Goal: Task Accomplishment & Management: Manage account settings

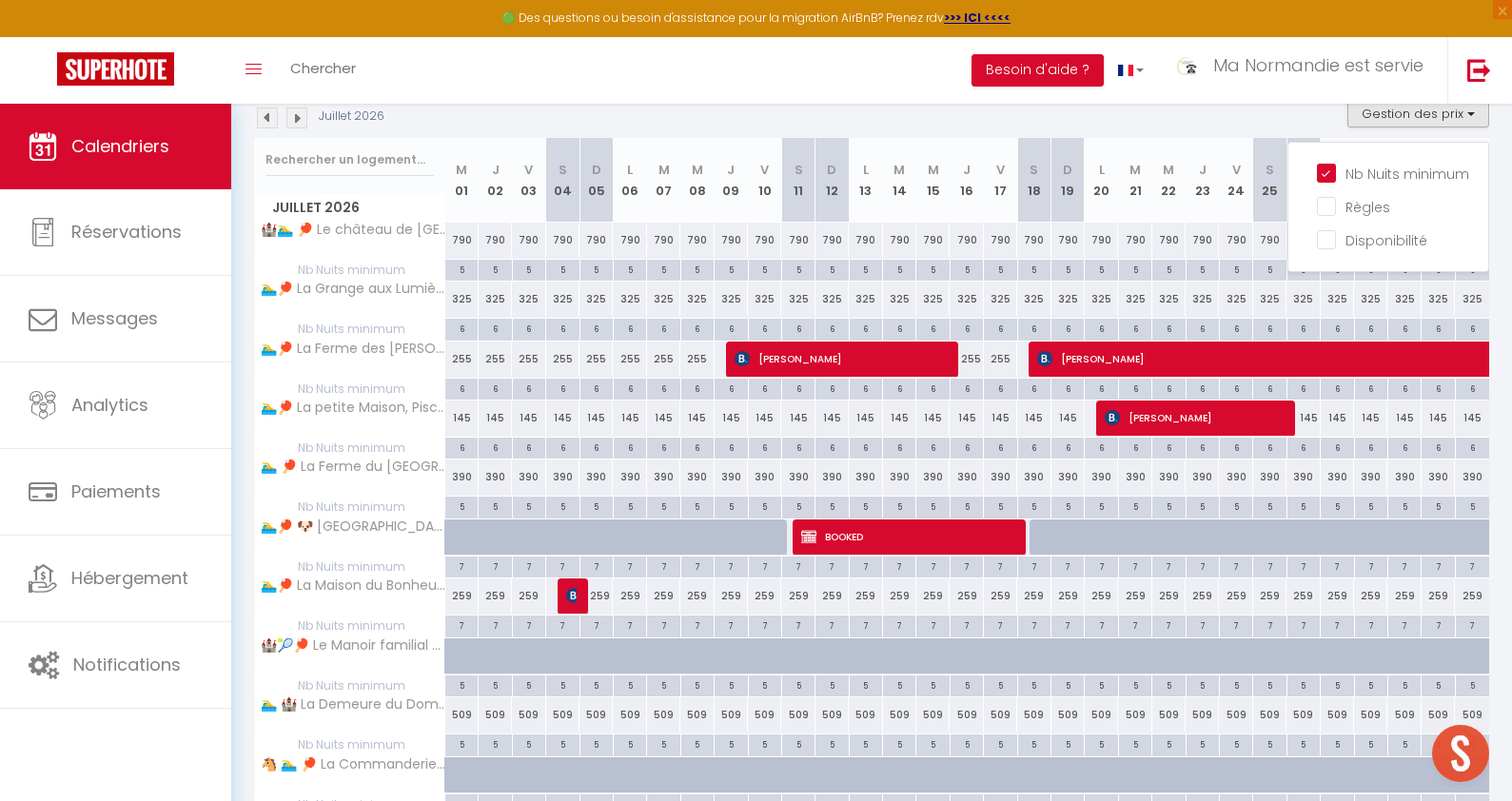
scroll to position [1144, 0]
click at [299, 122] on img at bounding box center [296, 118] width 21 height 21
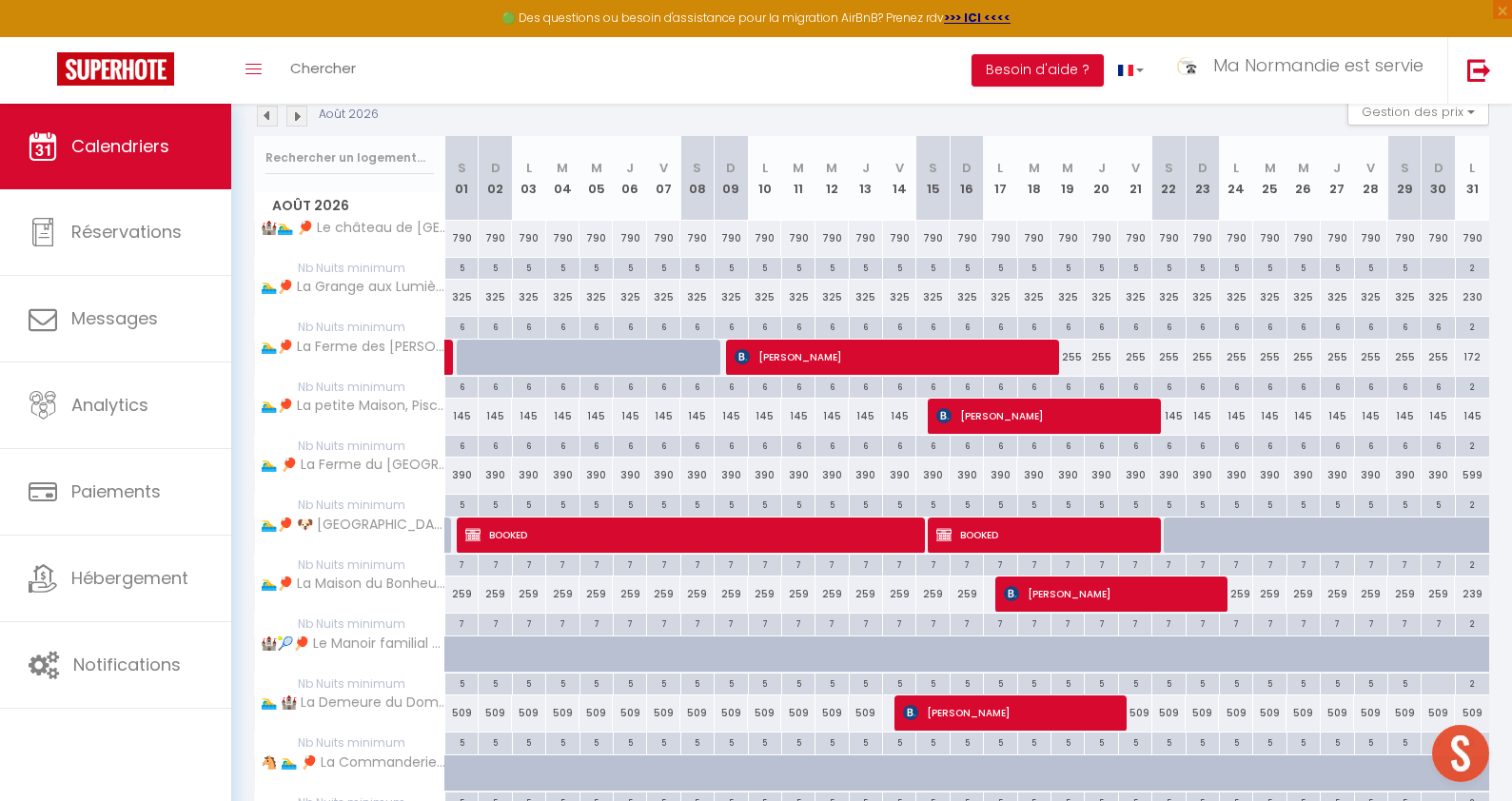
scroll to position [275, 0]
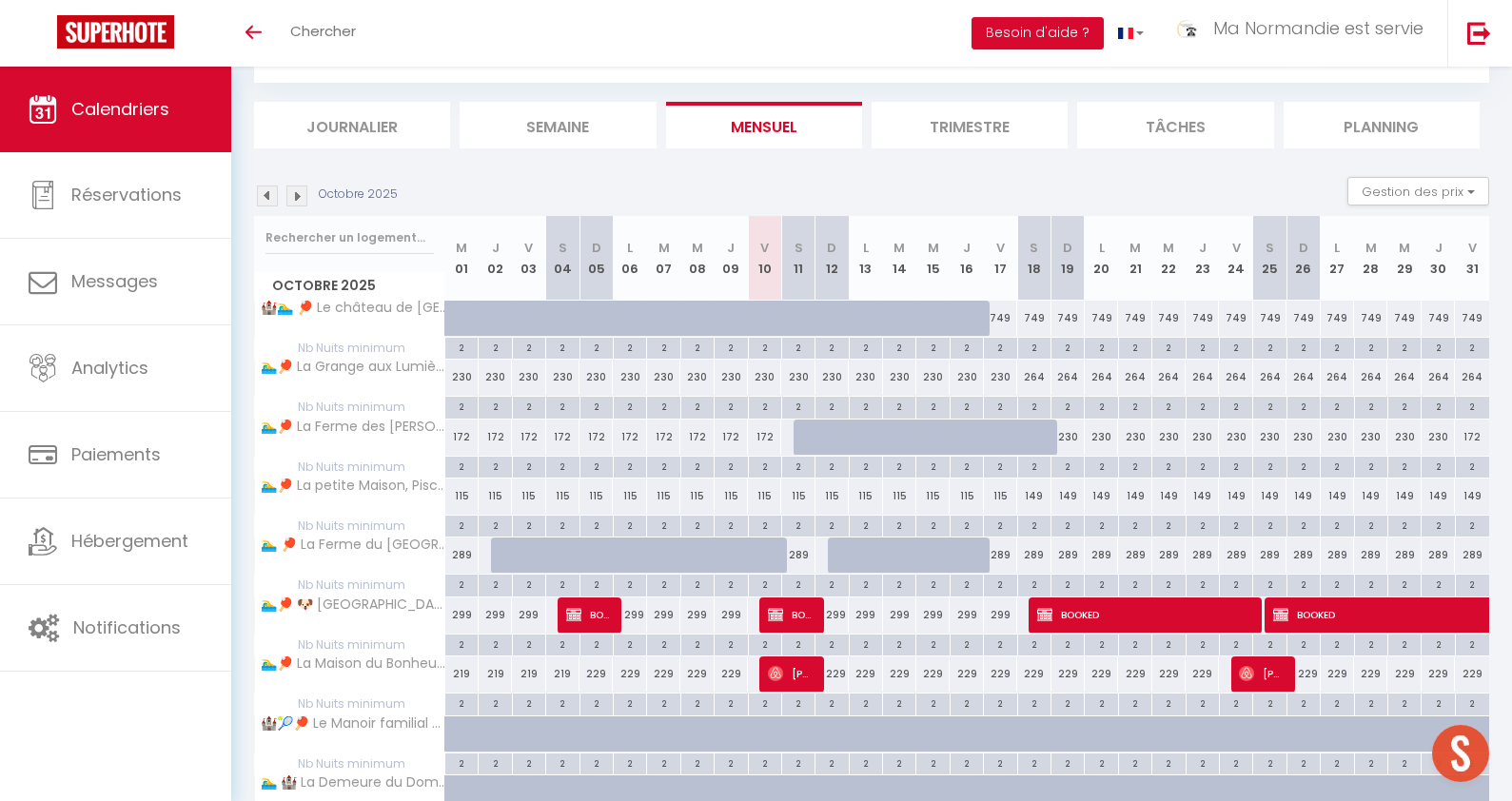
scroll to position [177, 0]
click at [994, 130] on li "Trimestre" at bounding box center [970, 125] width 196 height 47
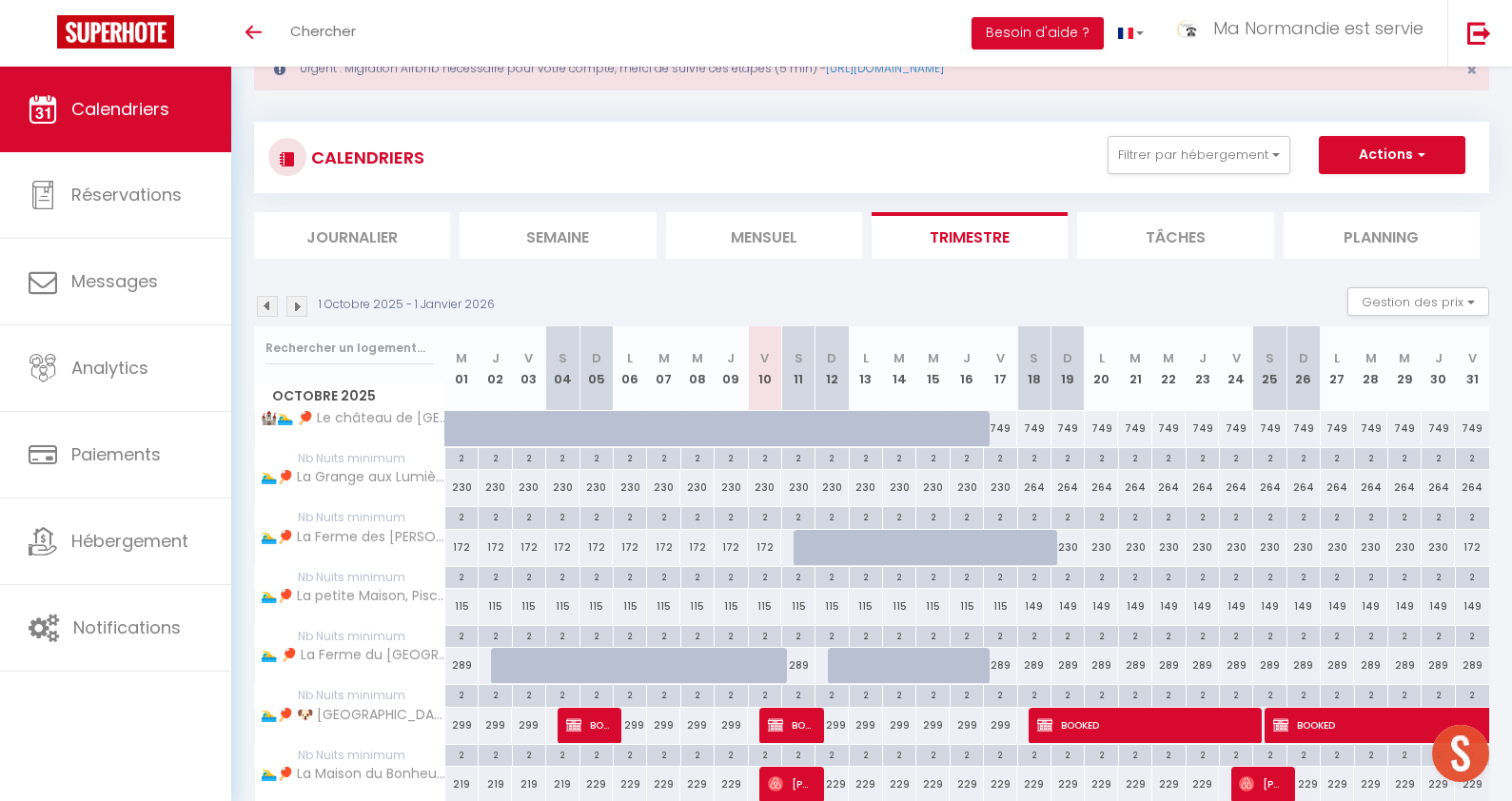
scroll to position [177, 0]
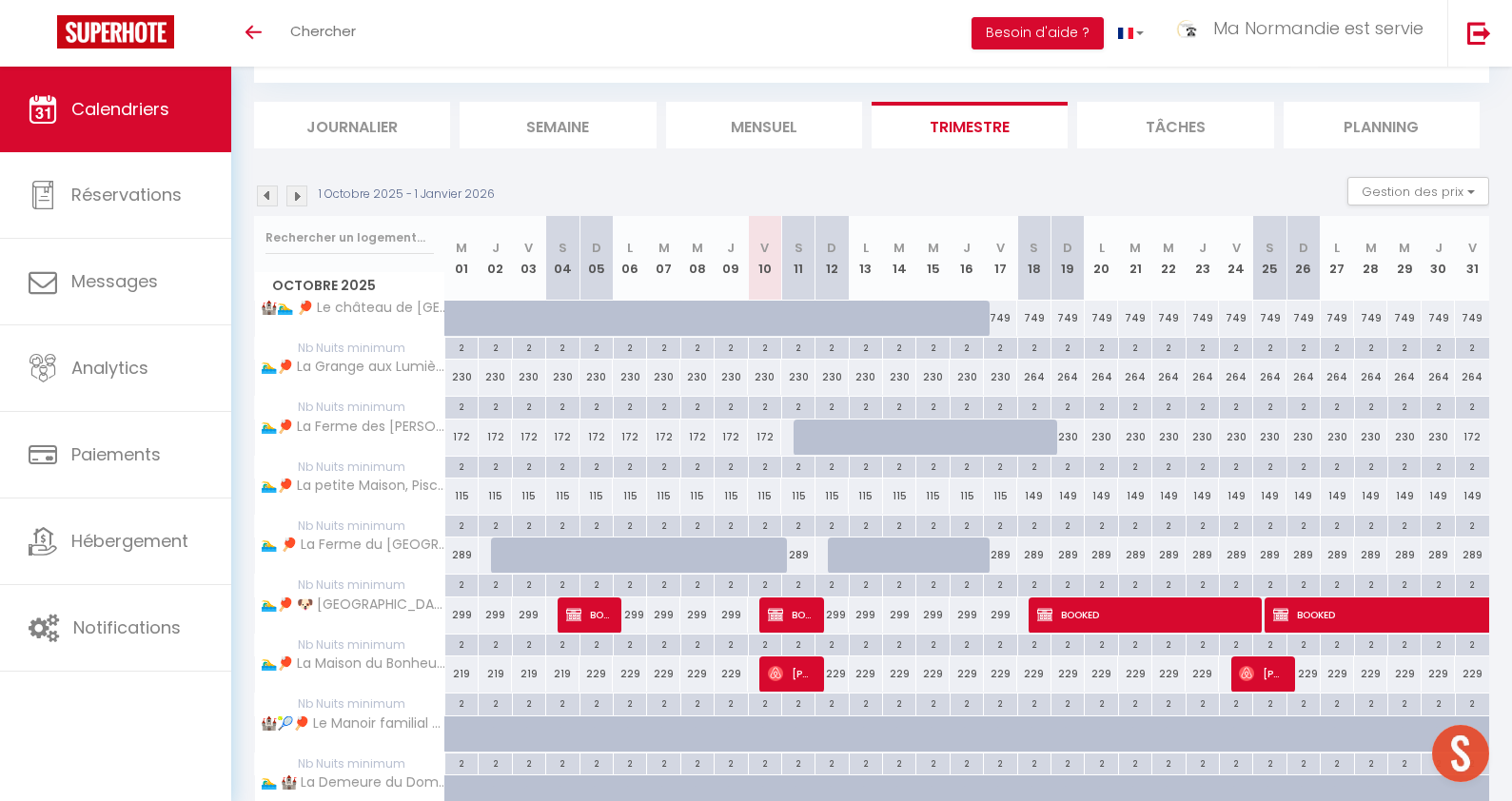
click at [299, 199] on img at bounding box center [296, 196] width 21 height 21
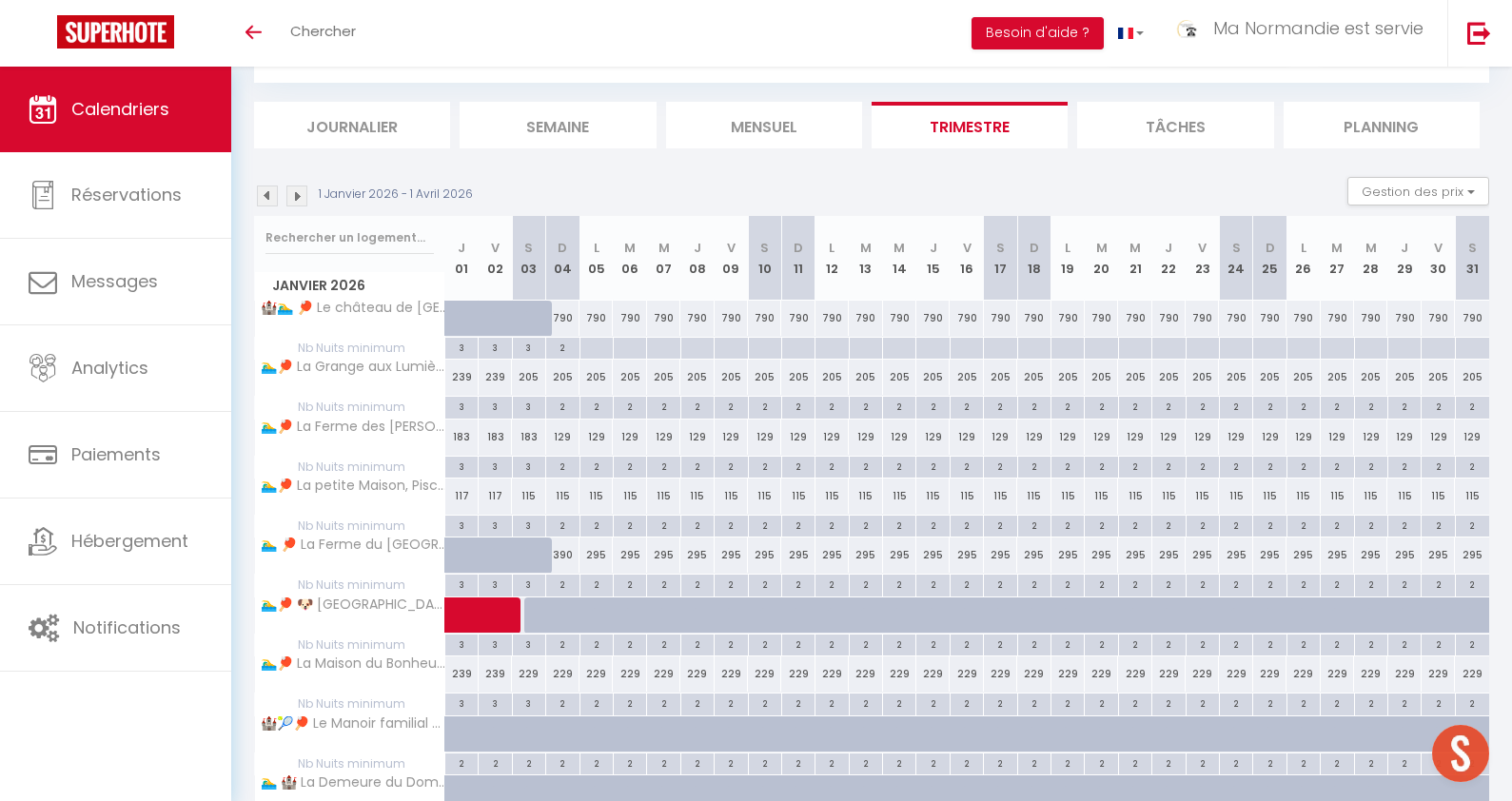
click at [299, 199] on img at bounding box center [296, 196] width 21 height 21
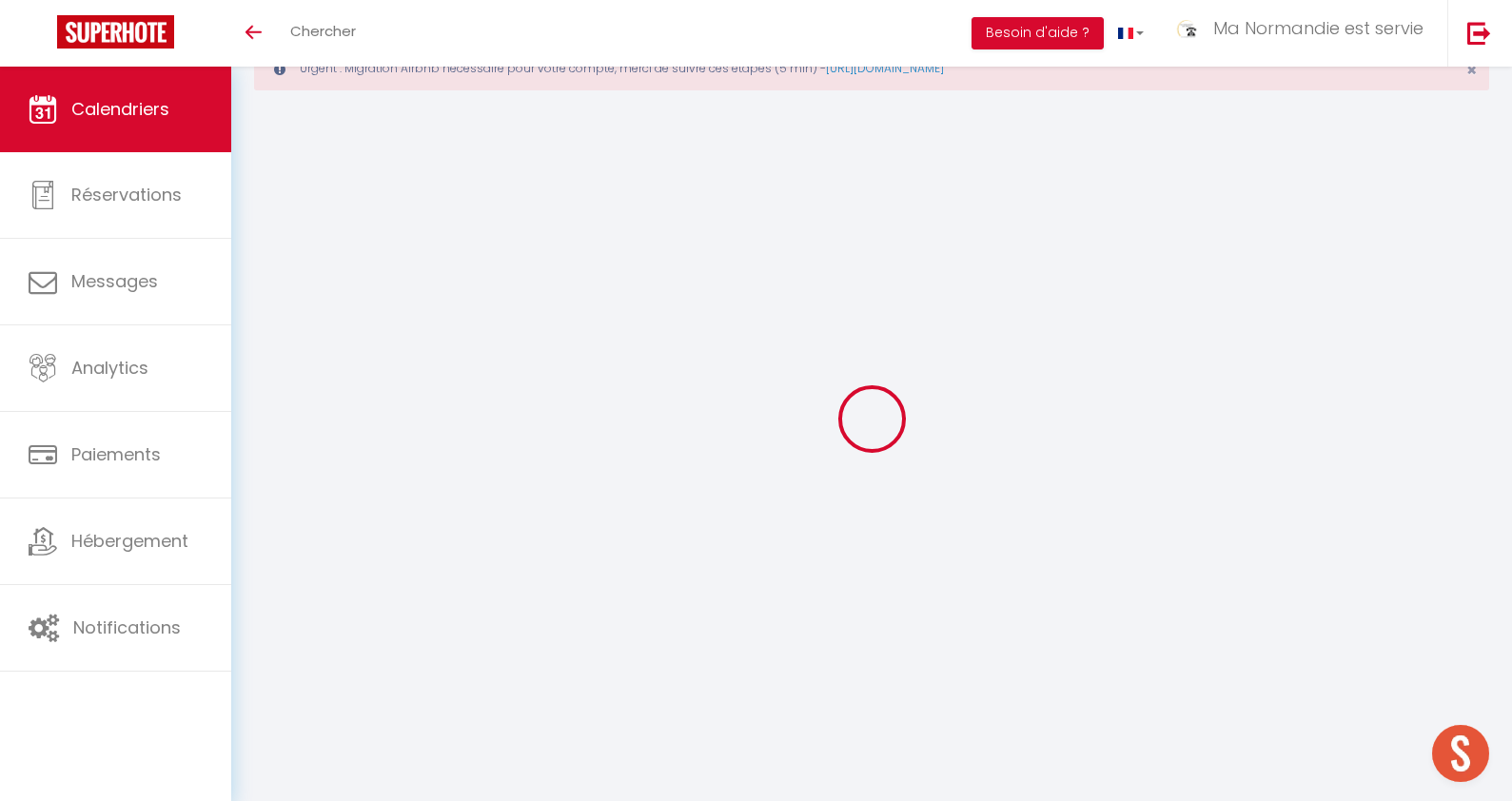
scroll to position [67, 0]
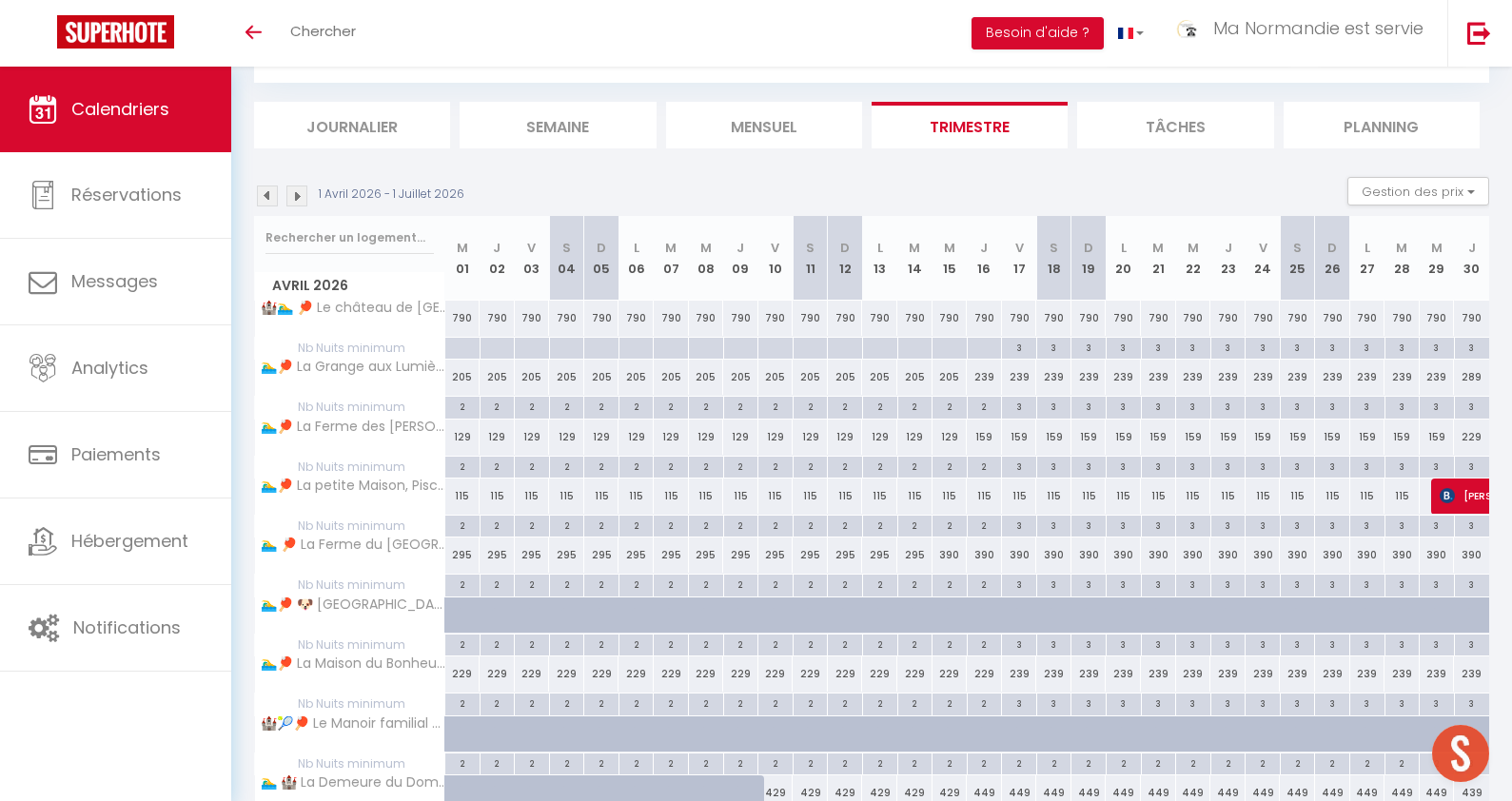
click at [299, 199] on img at bounding box center [296, 196] width 21 height 21
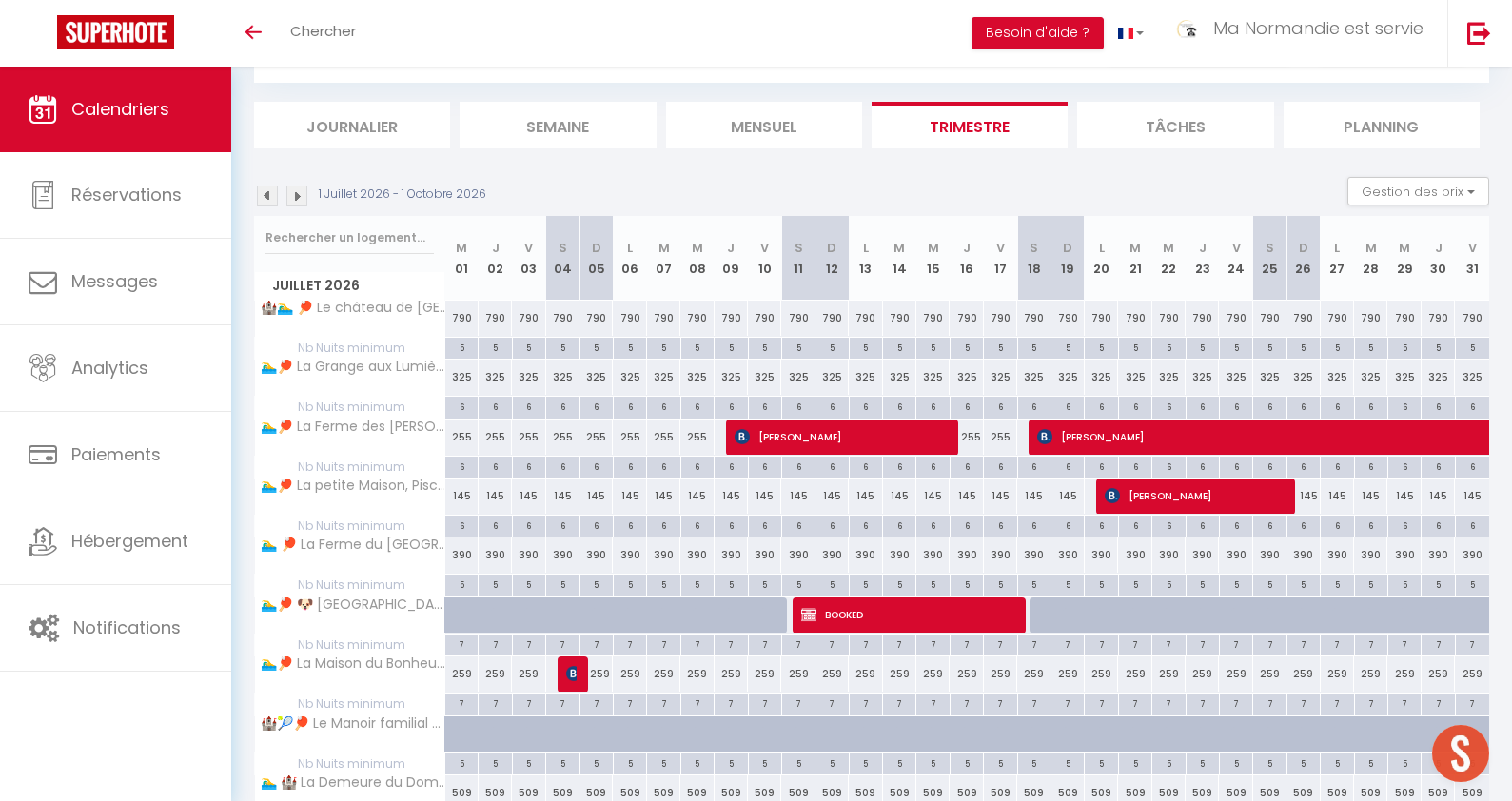
click at [299, 199] on img at bounding box center [296, 196] width 21 height 21
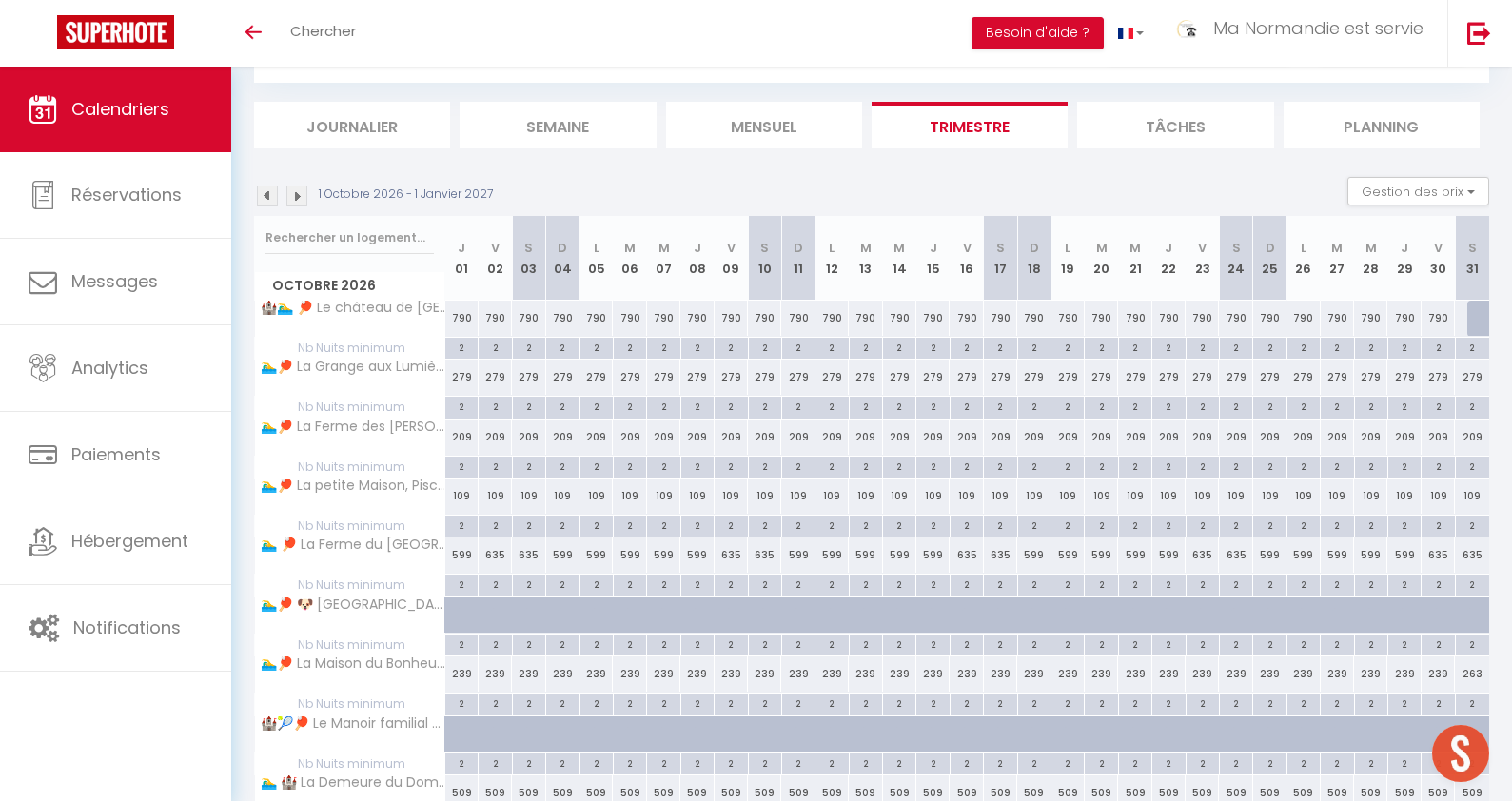
click at [268, 196] on img at bounding box center [267, 196] width 21 height 21
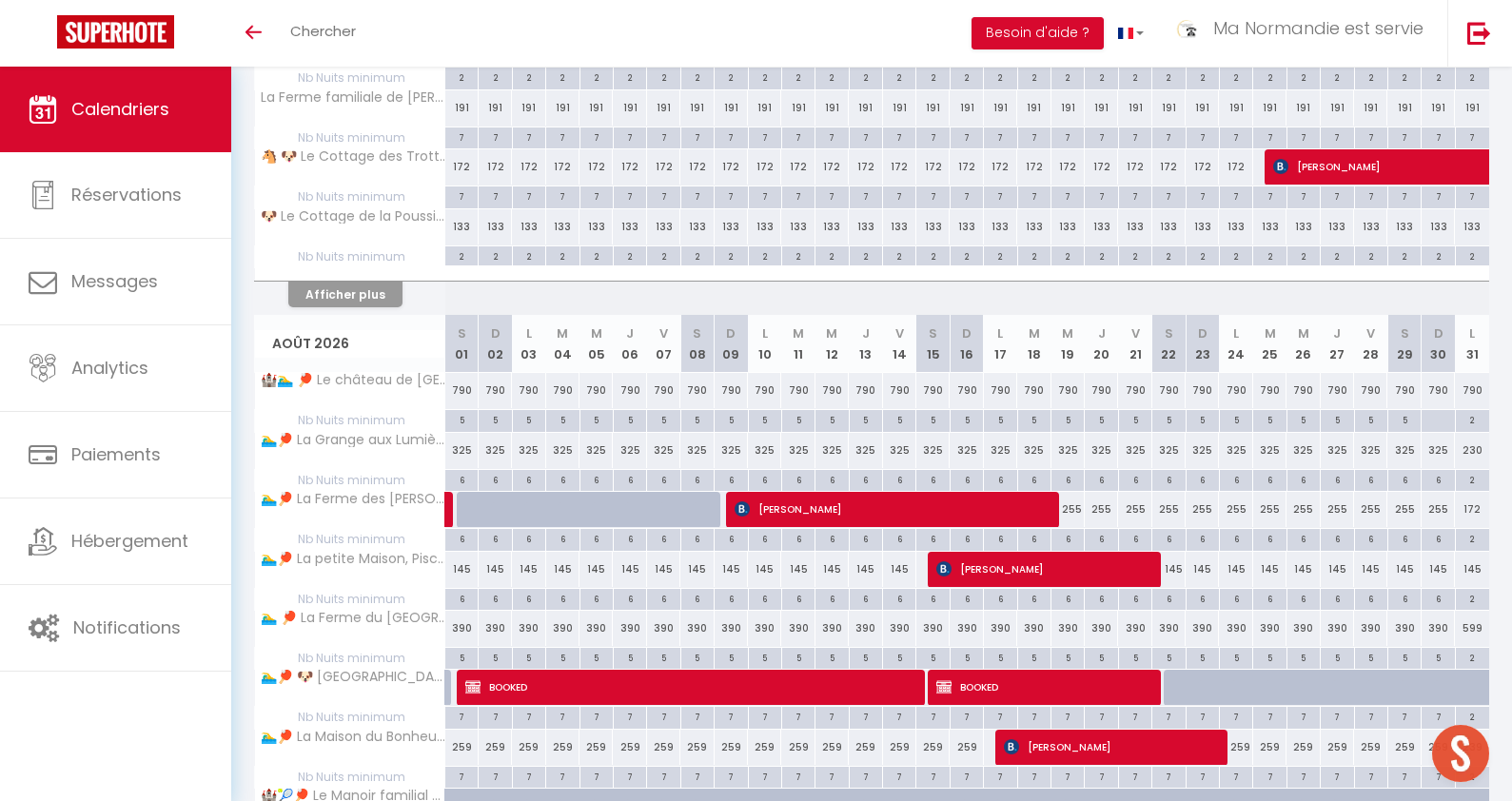
scroll to position [1572, 0]
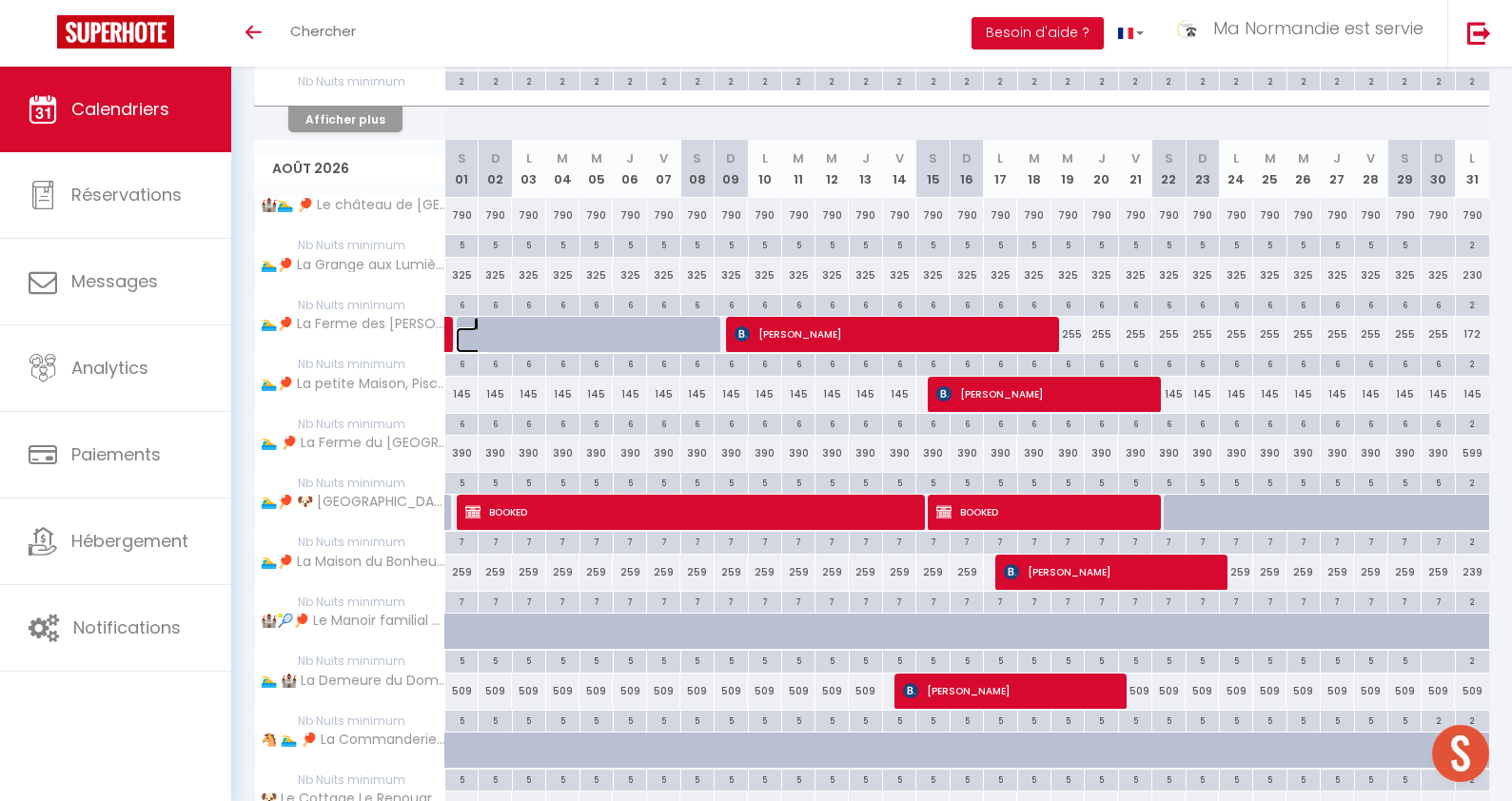
click at [456, 346] on link at bounding box center [472, 340] width 33 height 26
type input "255"
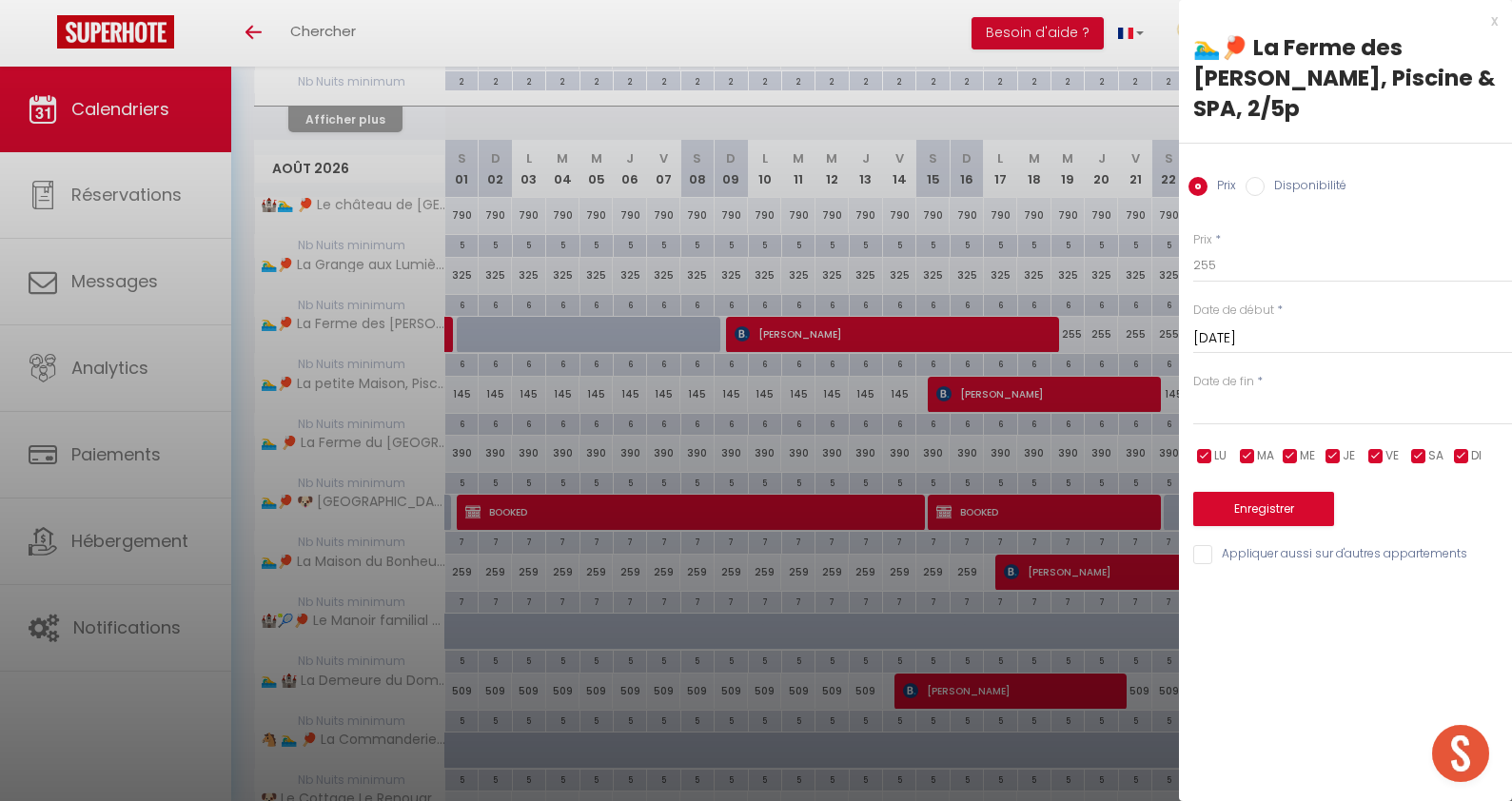
click at [1353, 336] on input "Sam 01 Août 2026" at bounding box center [1352, 338] width 319 height 25
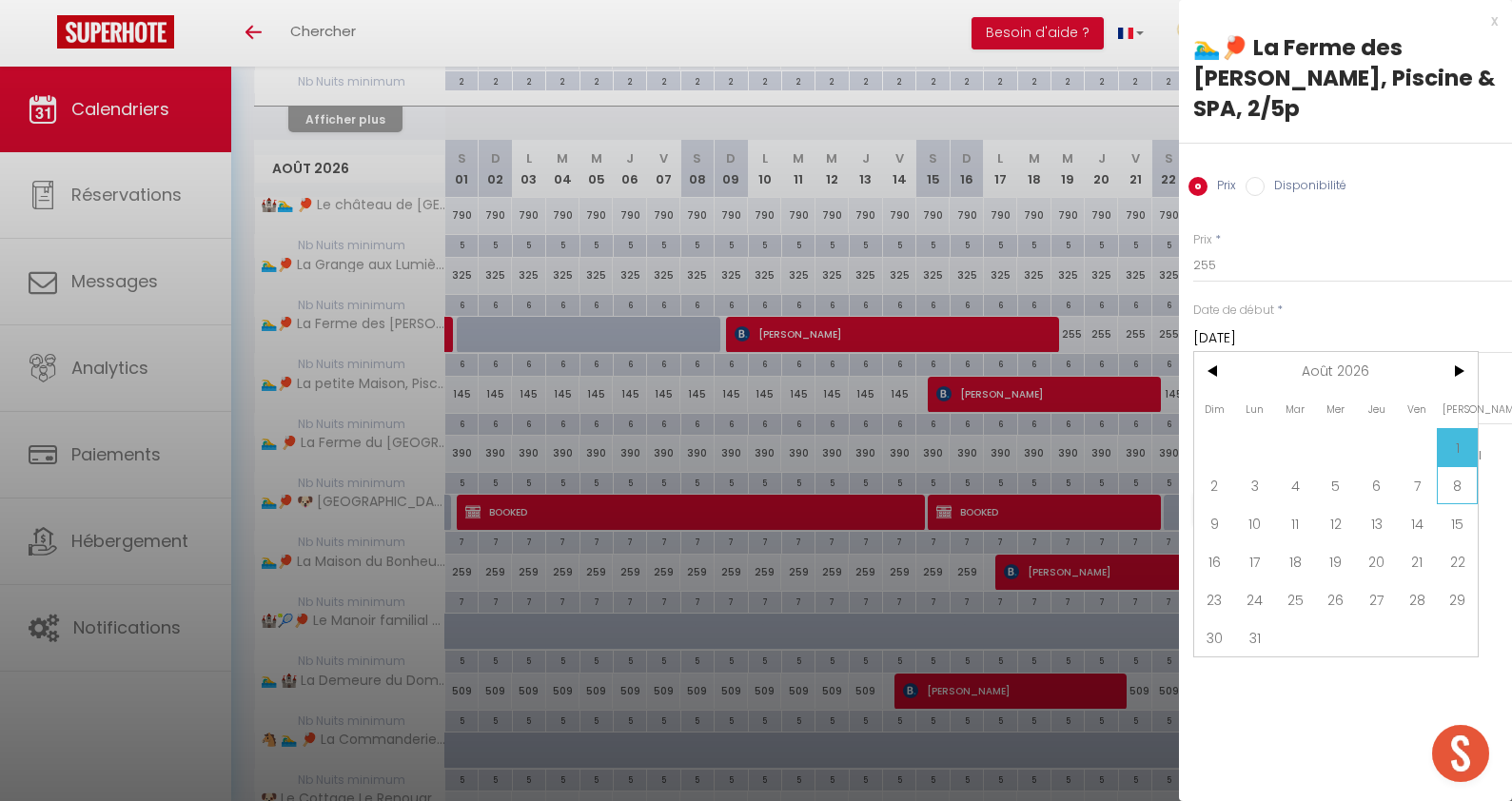
click at [1461, 486] on span "8" at bounding box center [1457, 485] width 41 height 38
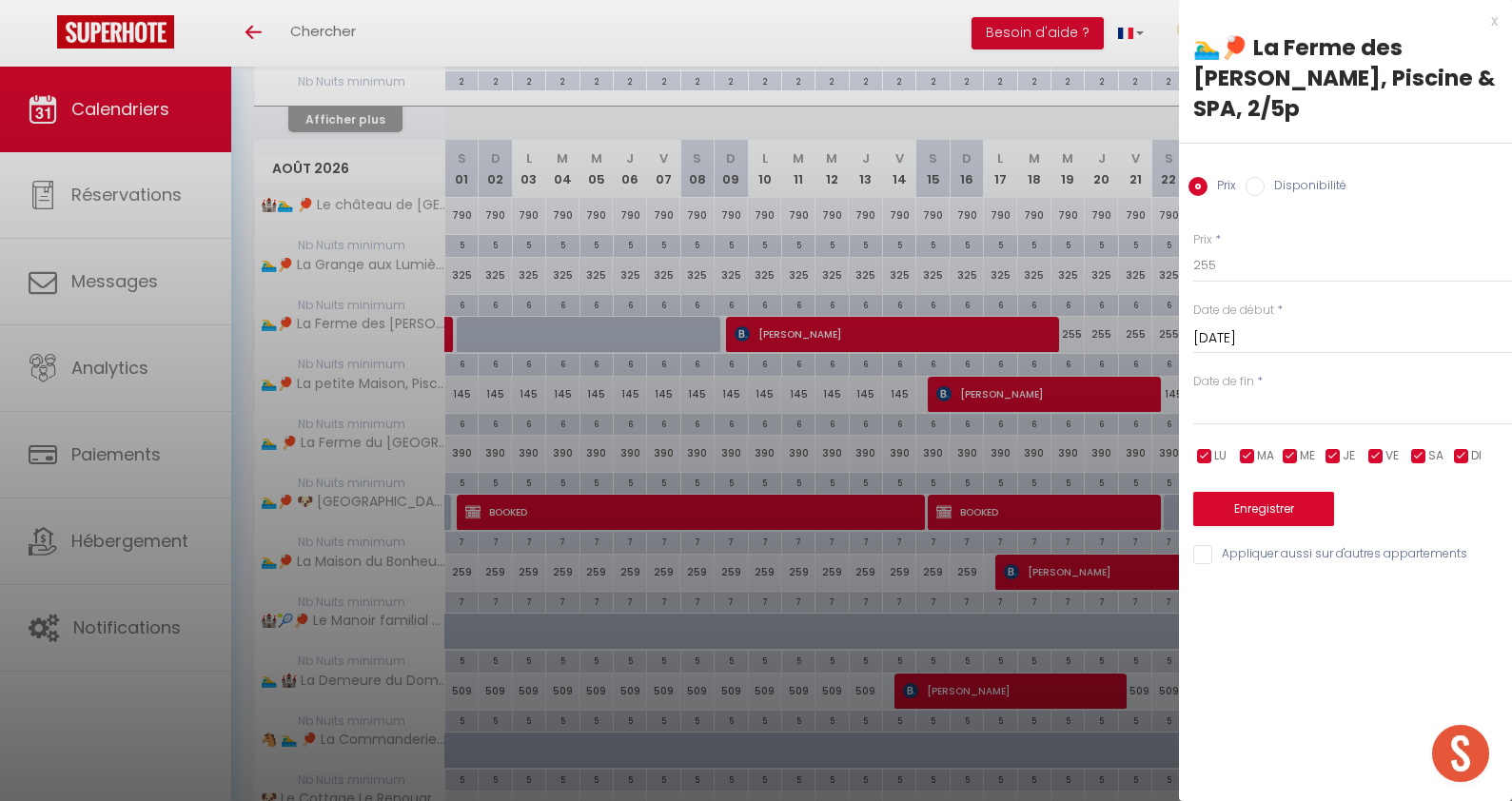
type input "Sam 08 Août 2026"
click at [1308, 186] on label "Disponibilité" at bounding box center [1306, 187] width 82 height 21
click at [1265, 186] on input "Disponibilité" at bounding box center [1255, 186] width 19 height 19
radio input "true"
radio input "false"
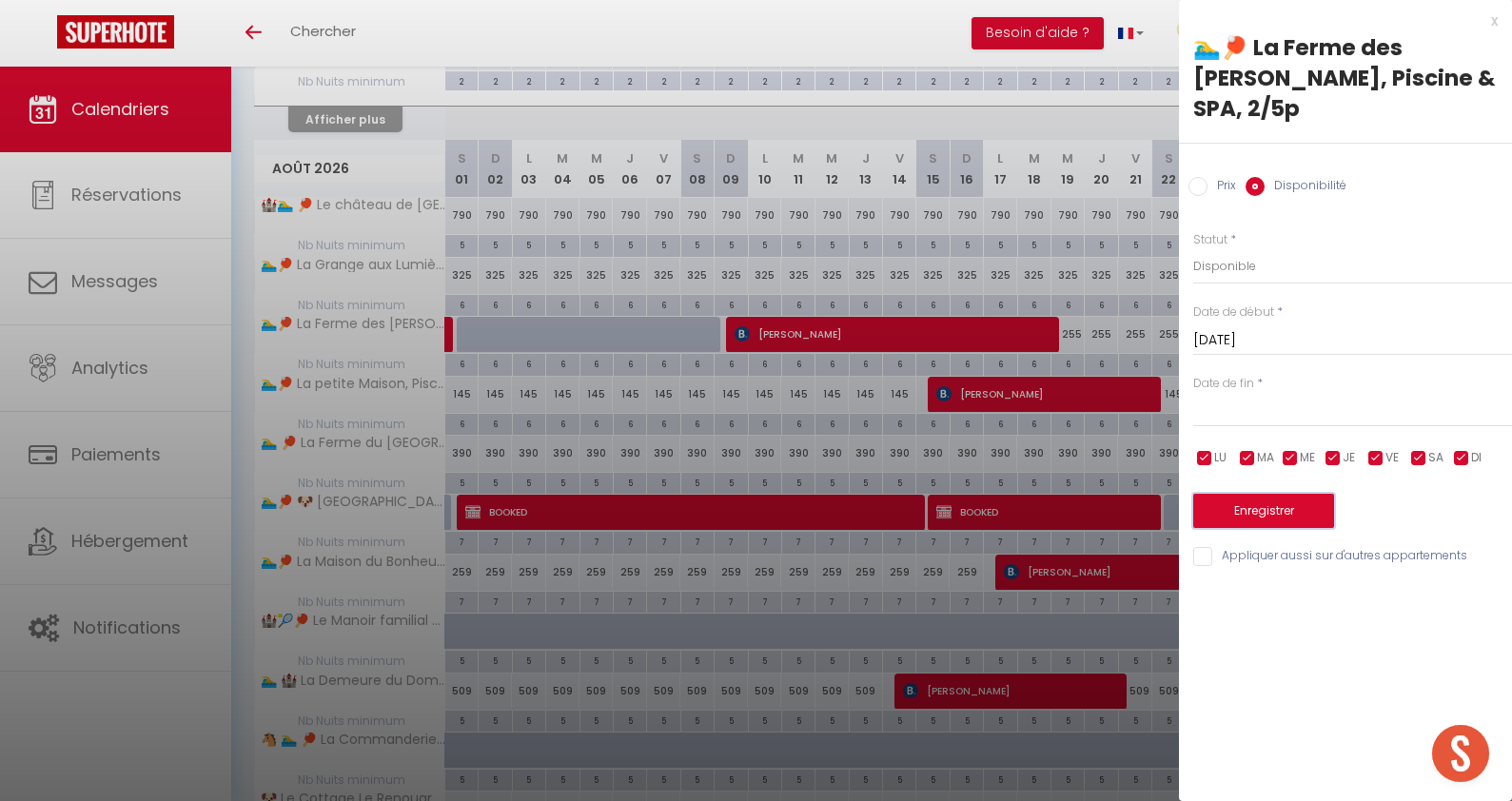
click at [1274, 510] on button "Enregistrer" at bounding box center [1263, 511] width 141 height 34
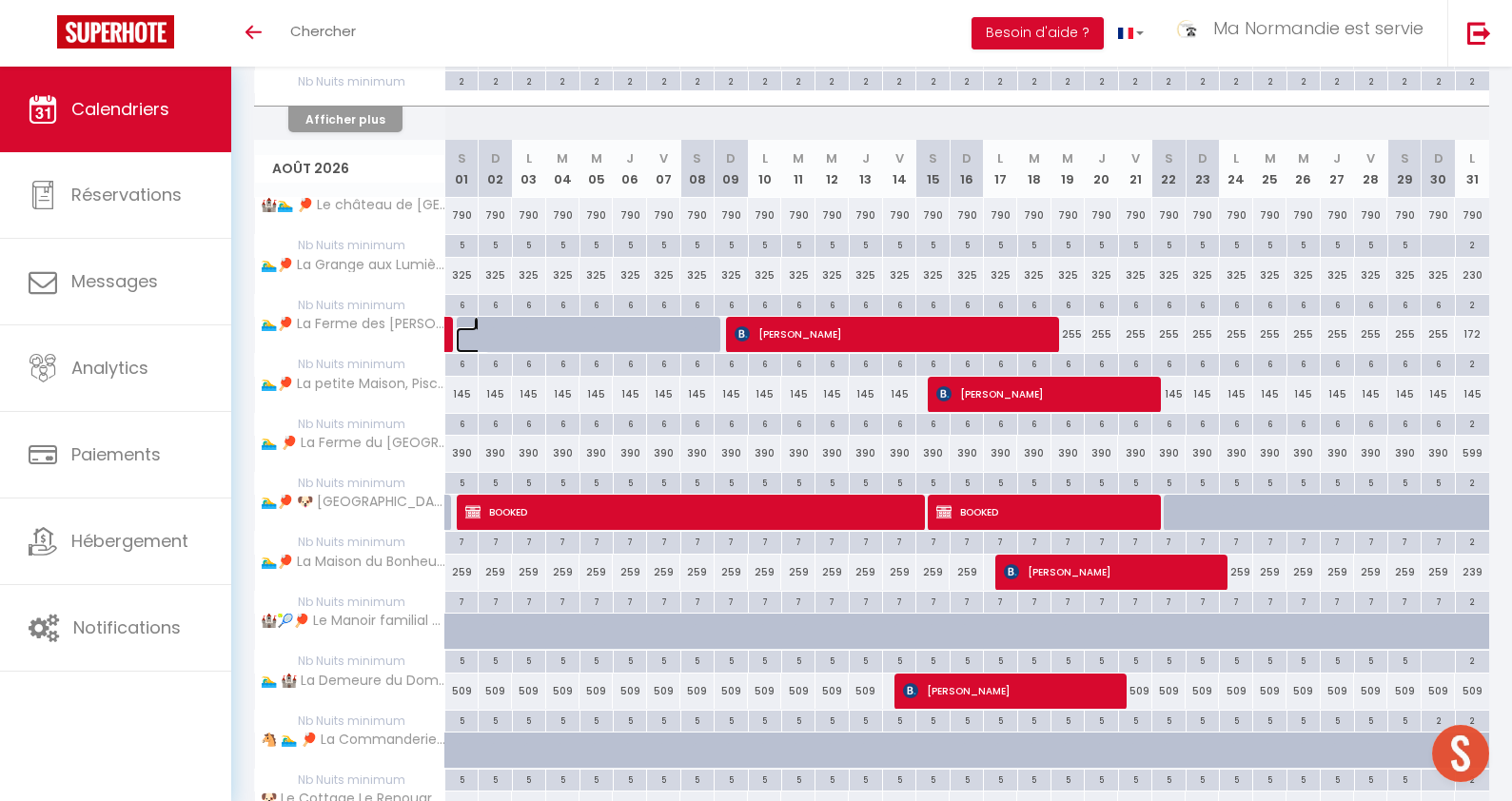
click at [461, 334] on link at bounding box center [472, 340] width 33 height 26
type input "Sam 01 Août 2026"
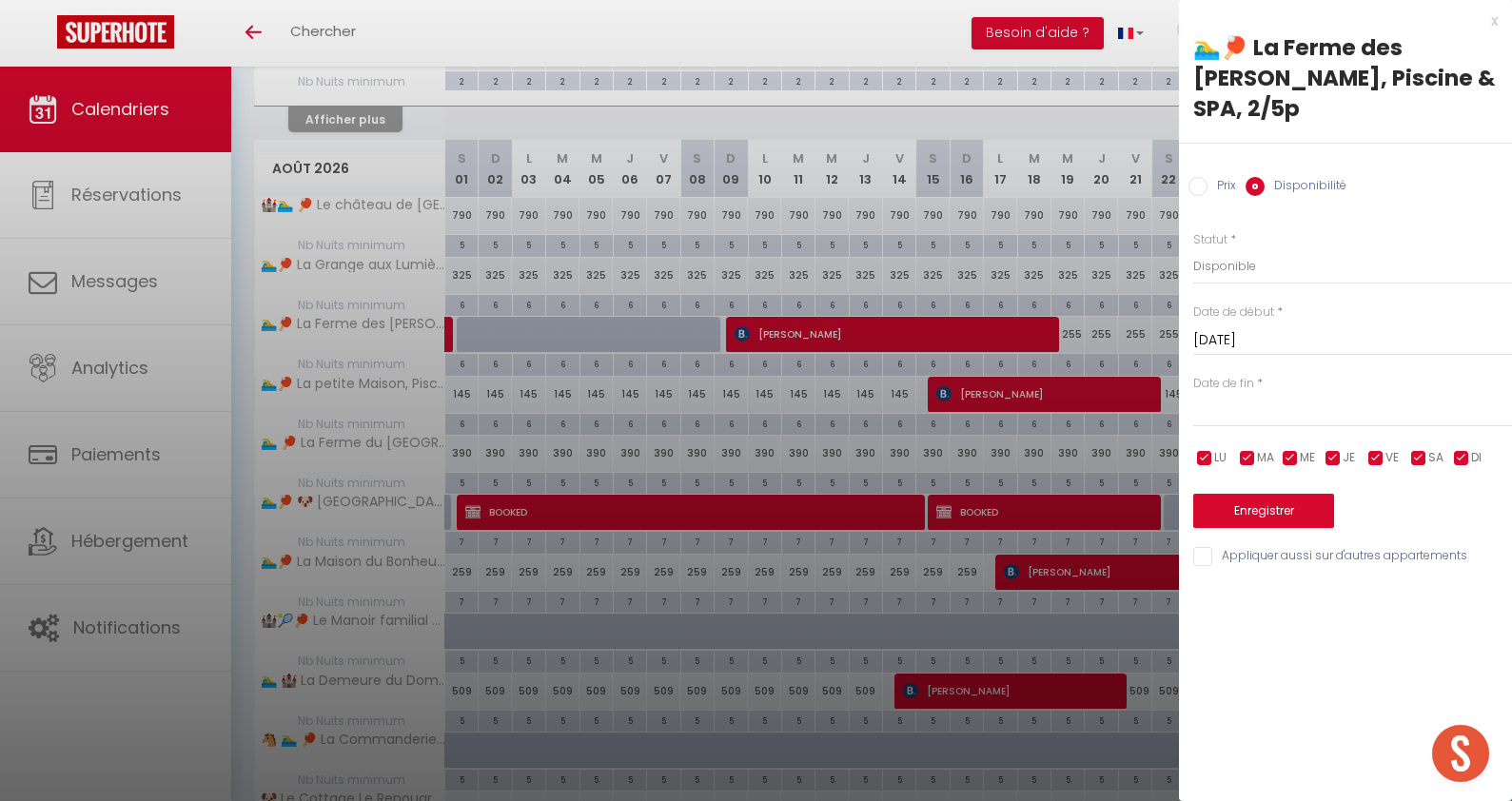
click at [1295, 411] on input "text" at bounding box center [1352, 412] width 319 height 25
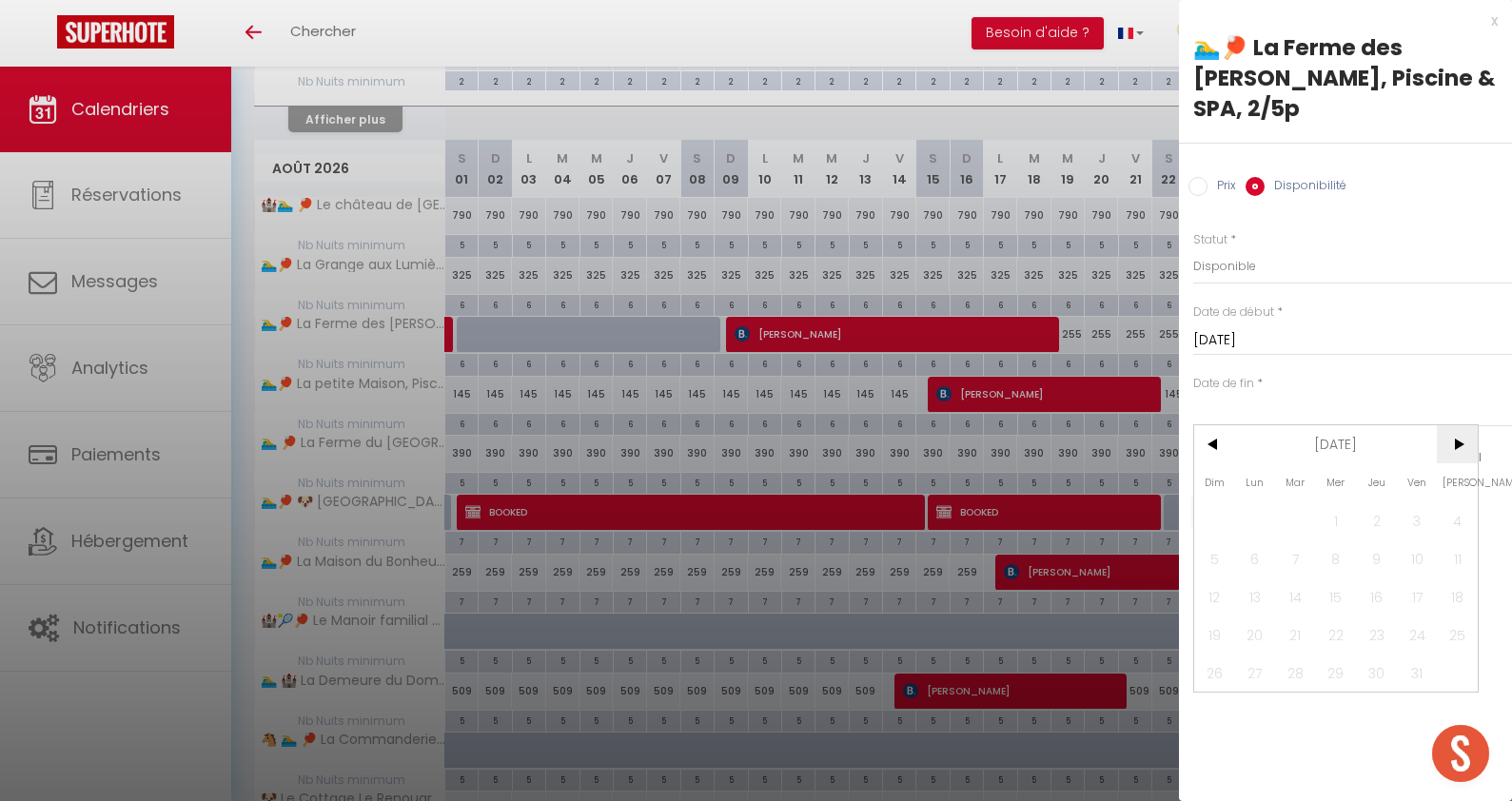
click at [1464, 446] on span ">" at bounding box center [1457, 444] width 41 height 38
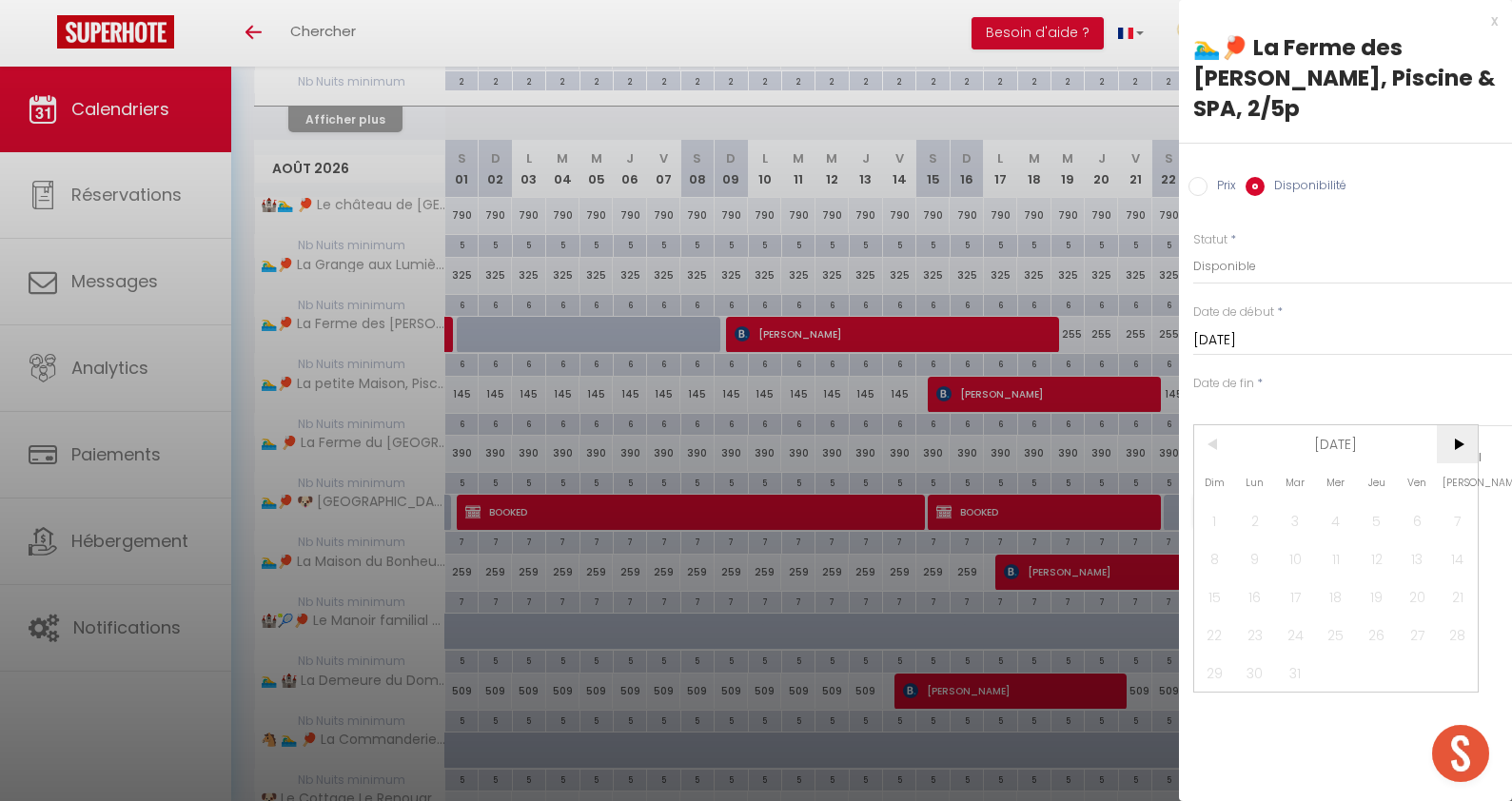
click at [1464, 446] on span ">" at bounding box center [1457, 444] width 41 height 38
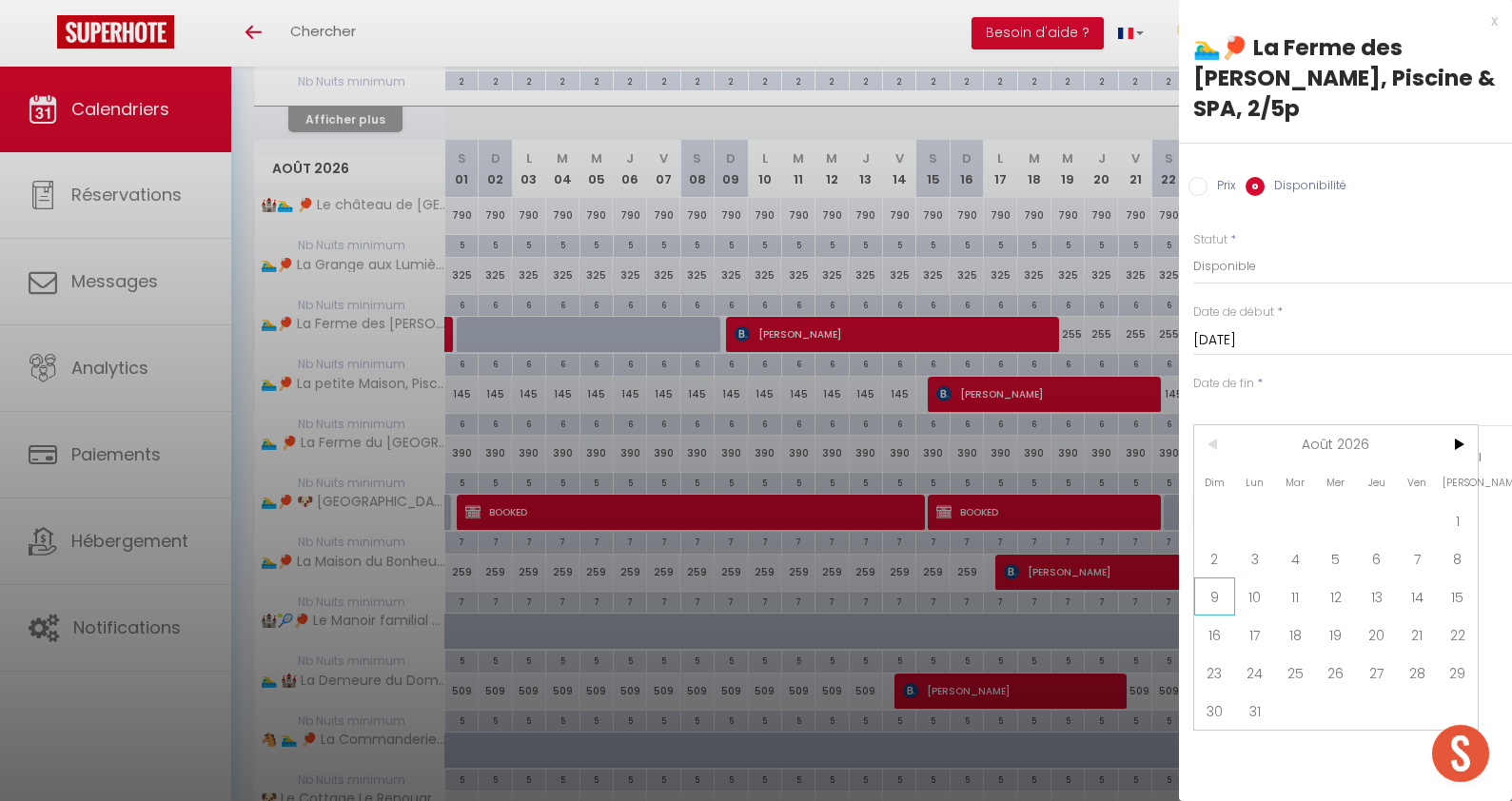
click at [1215, 593] on span "9" at bounding box center [1214, 597] width 41 height 38
type input "Dim 09 Août 2026"
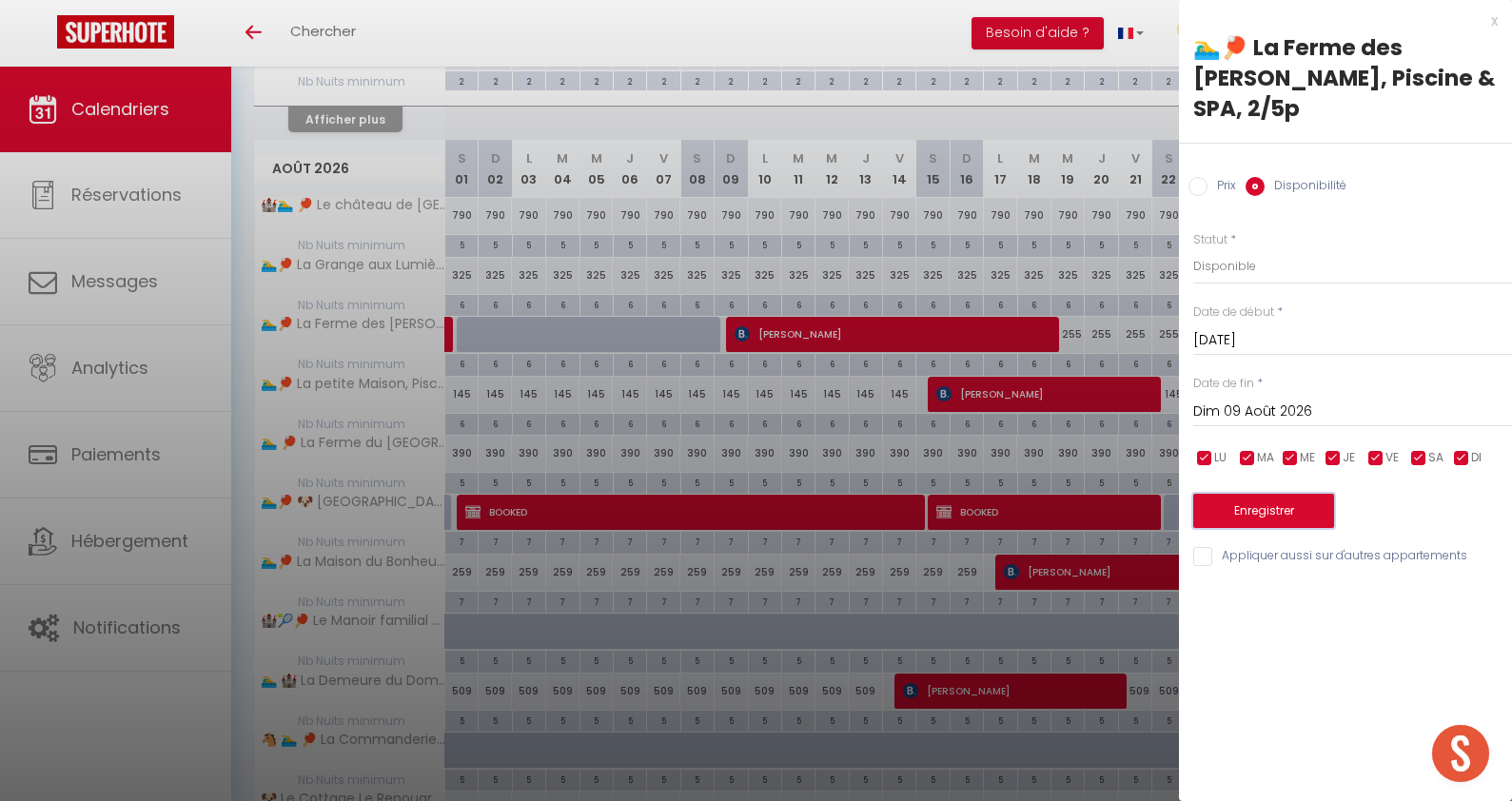
click at [1250, 520] on button "Enregistrer" at bounding box center [1263, 511] width 141 height 34
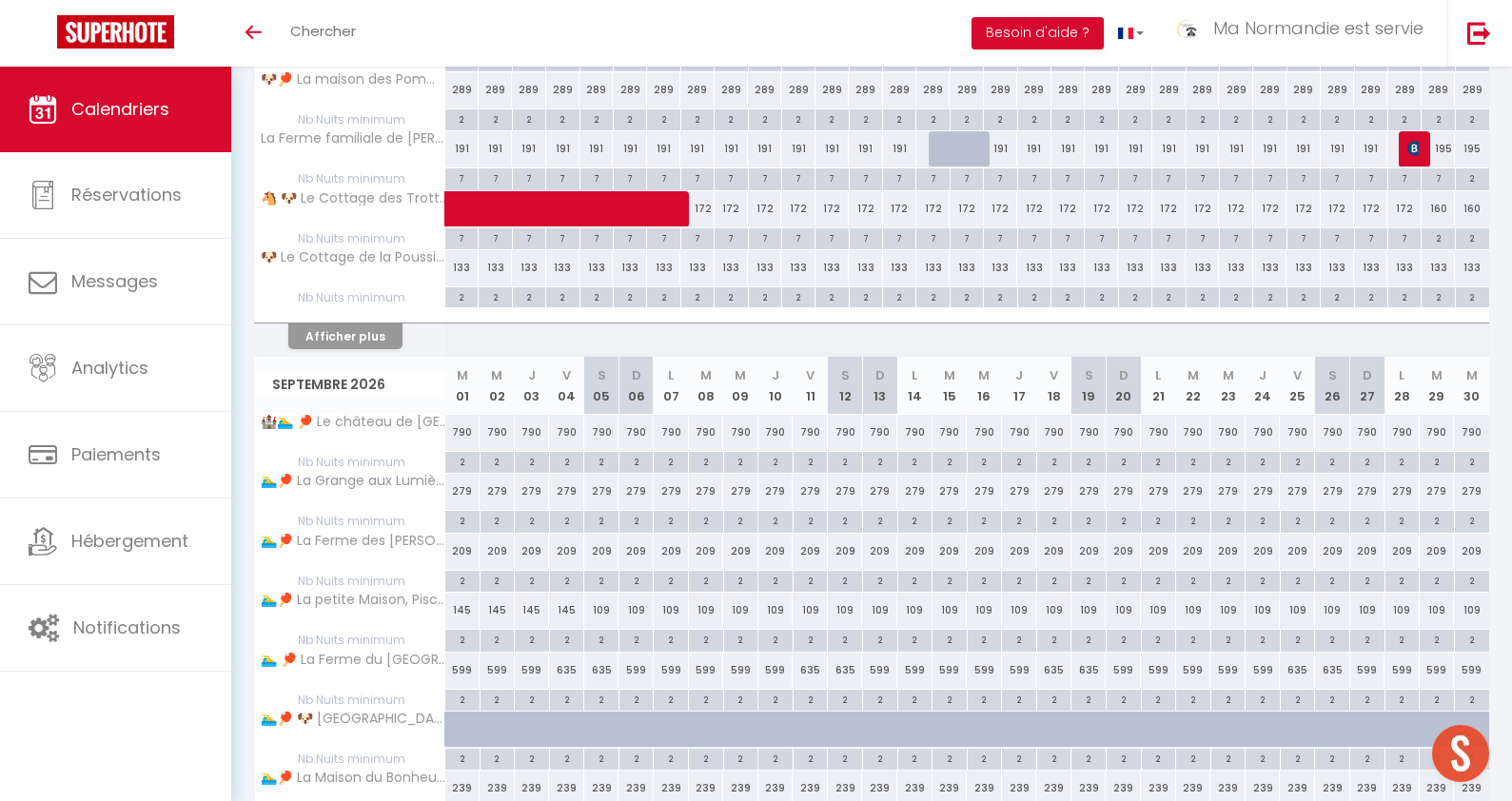
scroll to position [3574, 0]
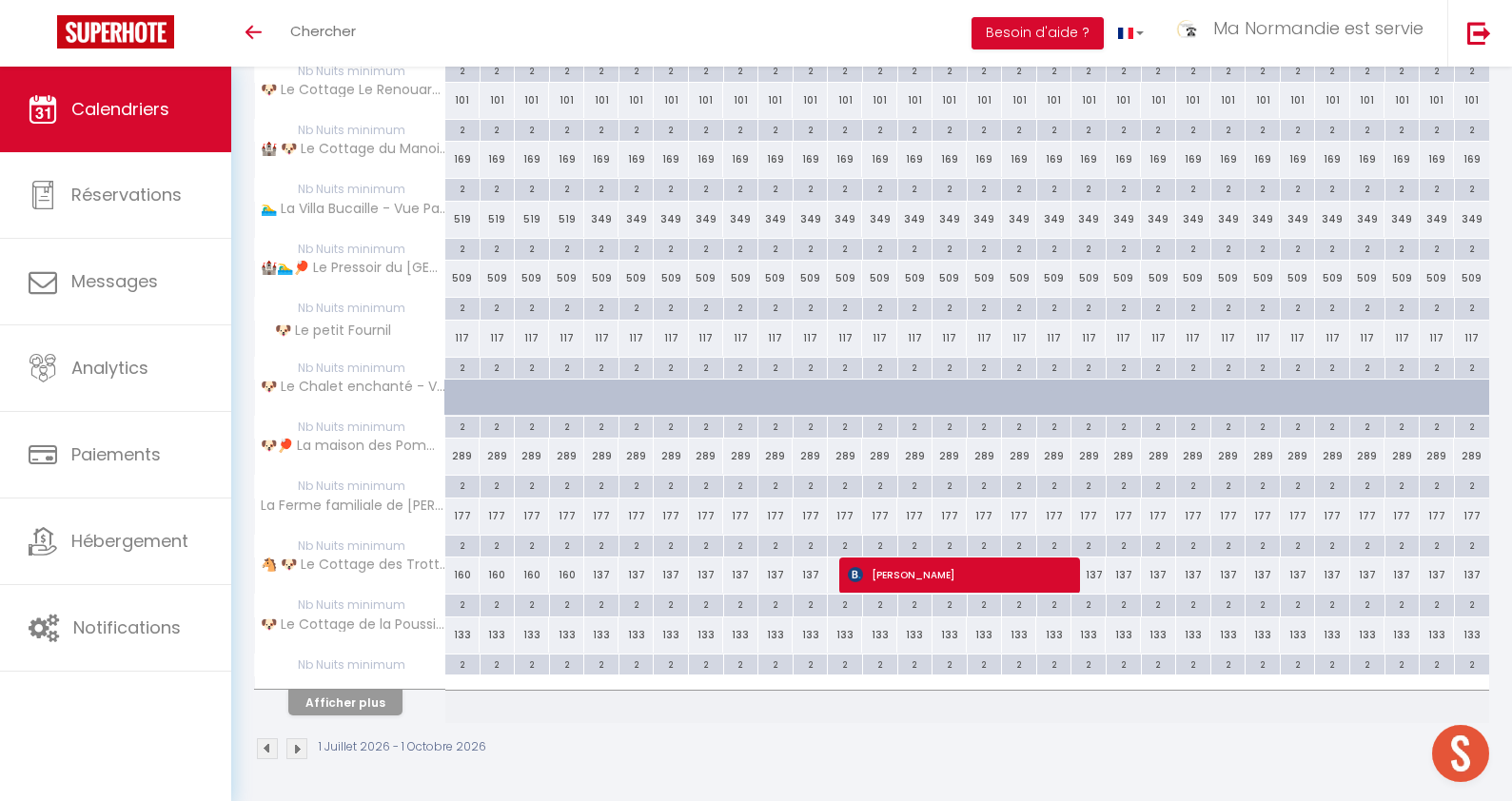
click at [303, 751] on img at bounding box center [296, 748] width 21 height 21
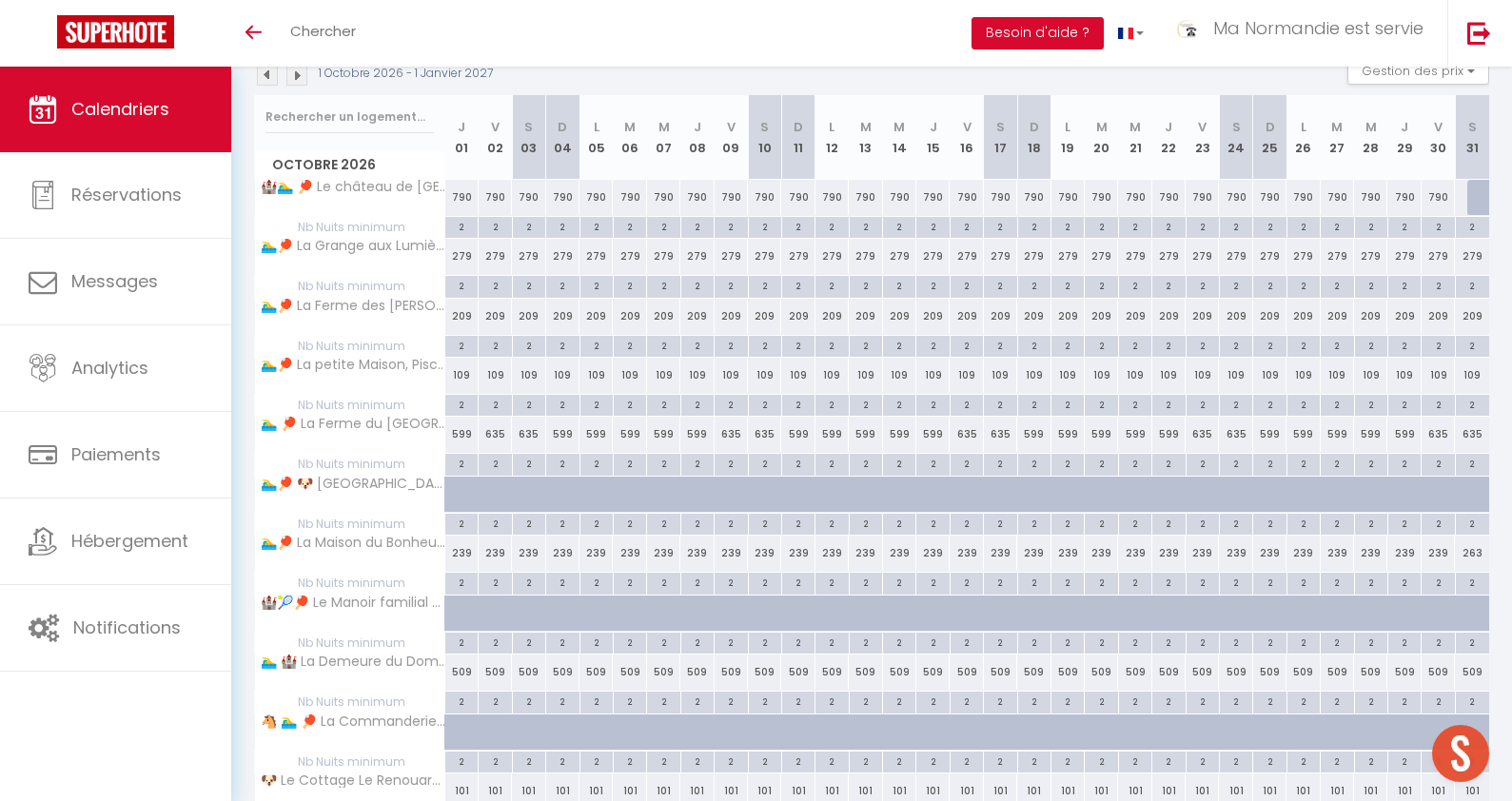
scroll to position [0, 0]
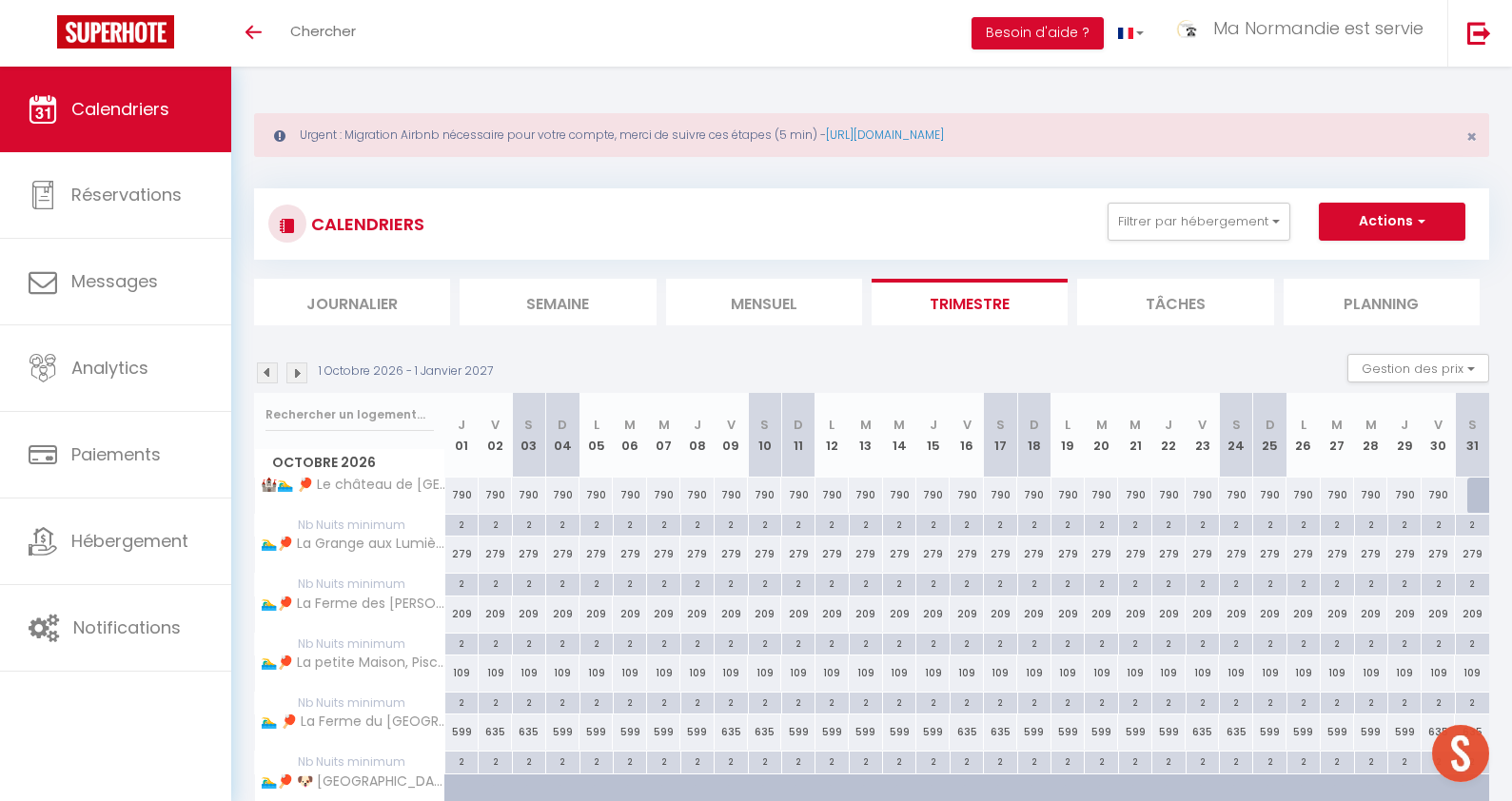
click at [265, 371] on img at bounding box center [267, 373] width 21 height 21
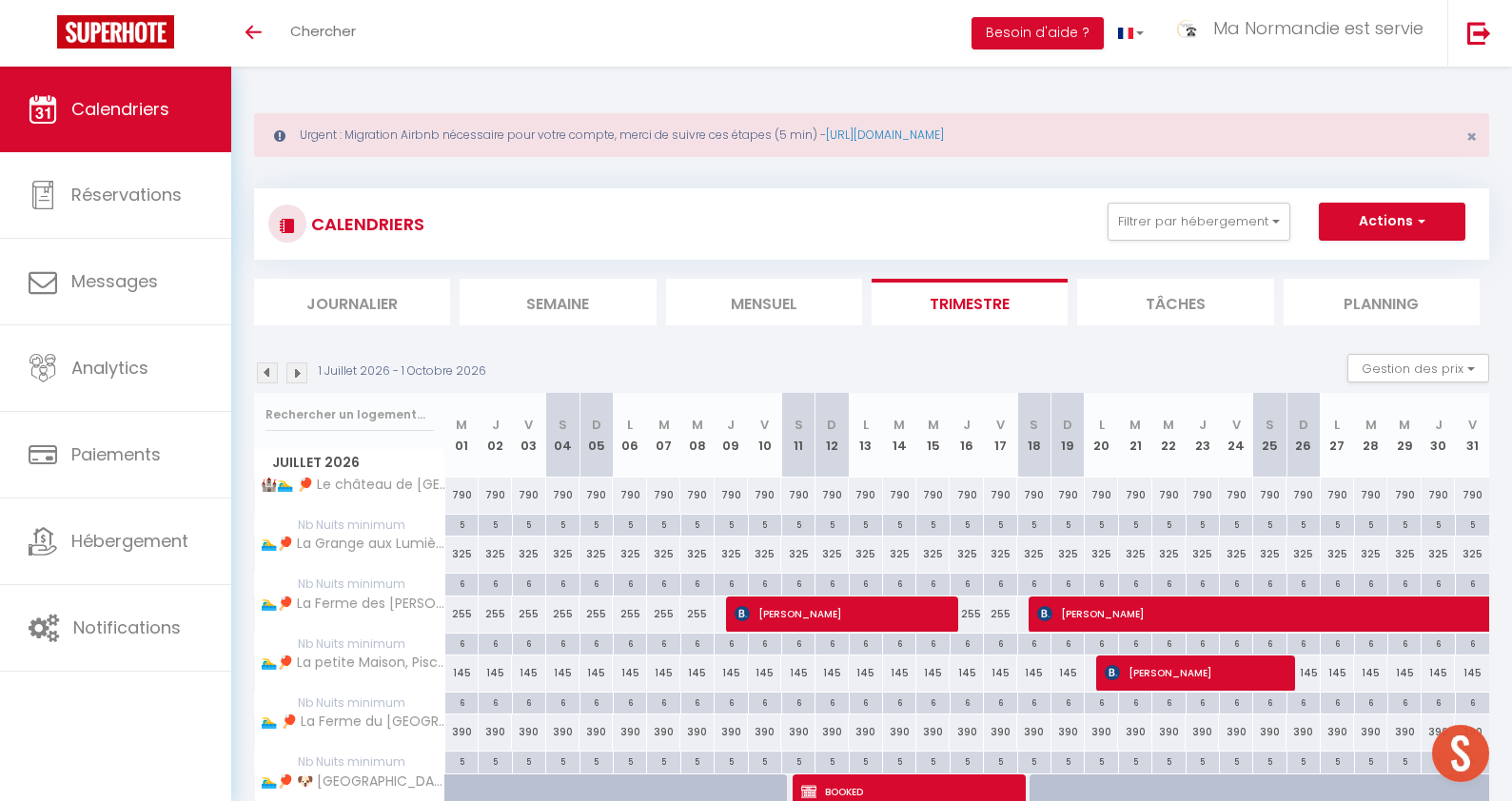
click at [265, 375] on img at bounding box center [267, 373] width 21 height 21
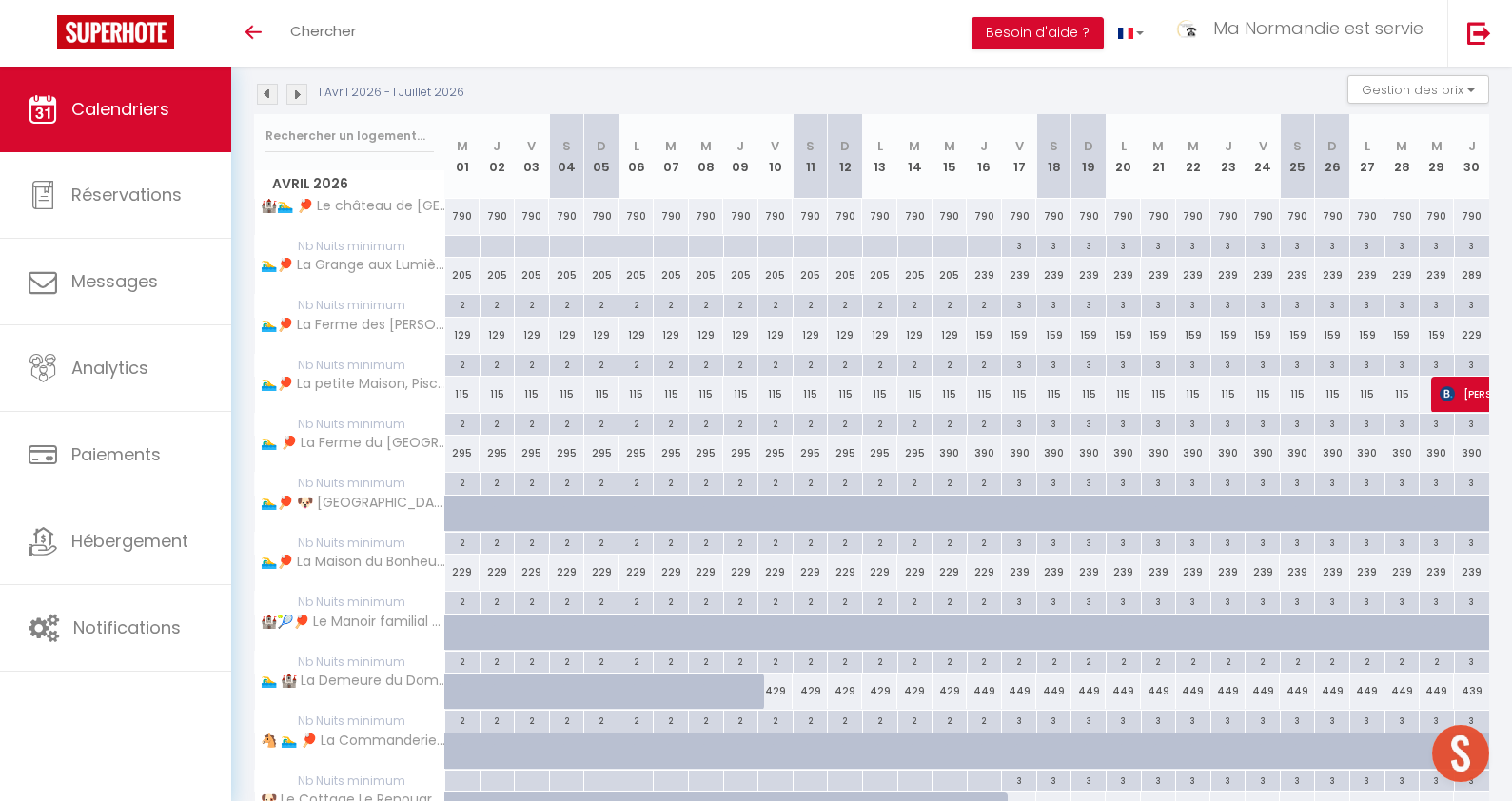
scroll to position [281, 0]
click at [267, 95] on img at bounding box center [267, 92] width 21 height 21
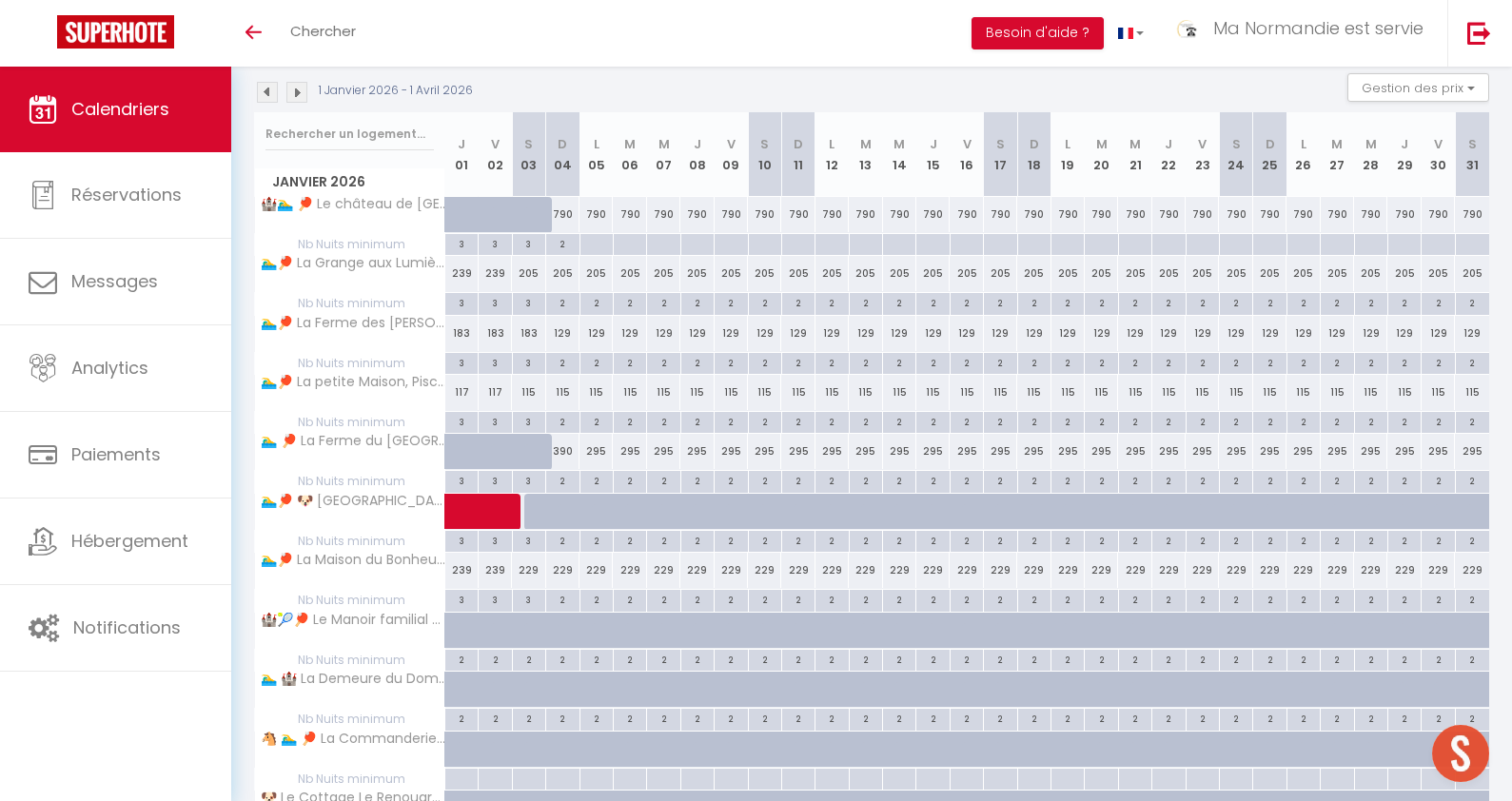
click at [267, 95] on img at bounding box center [267, 92] width 21 height 21
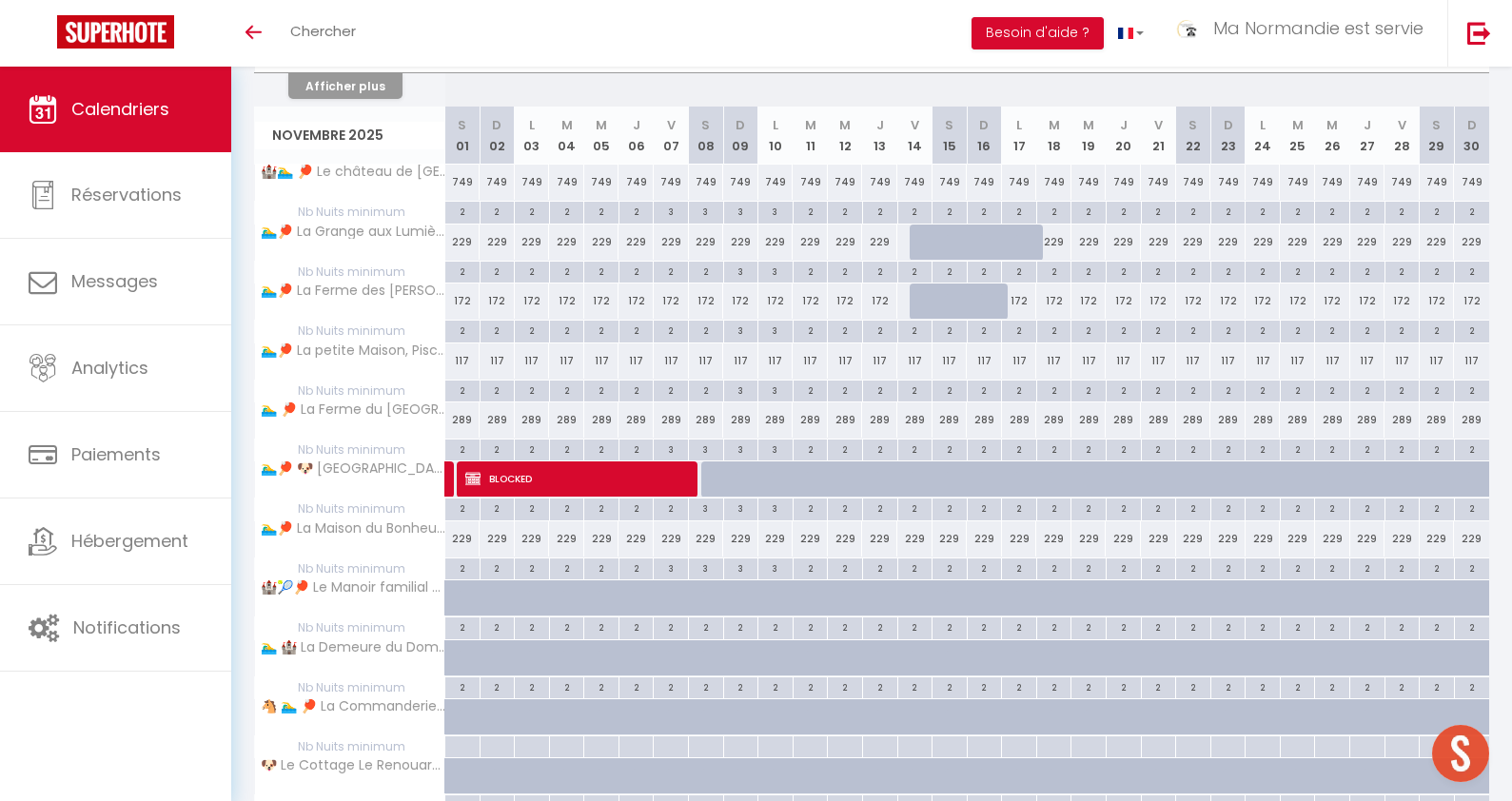
scroll to position [1598, 0]
